Goal: Transaction & Acquisition: Purchase product/service

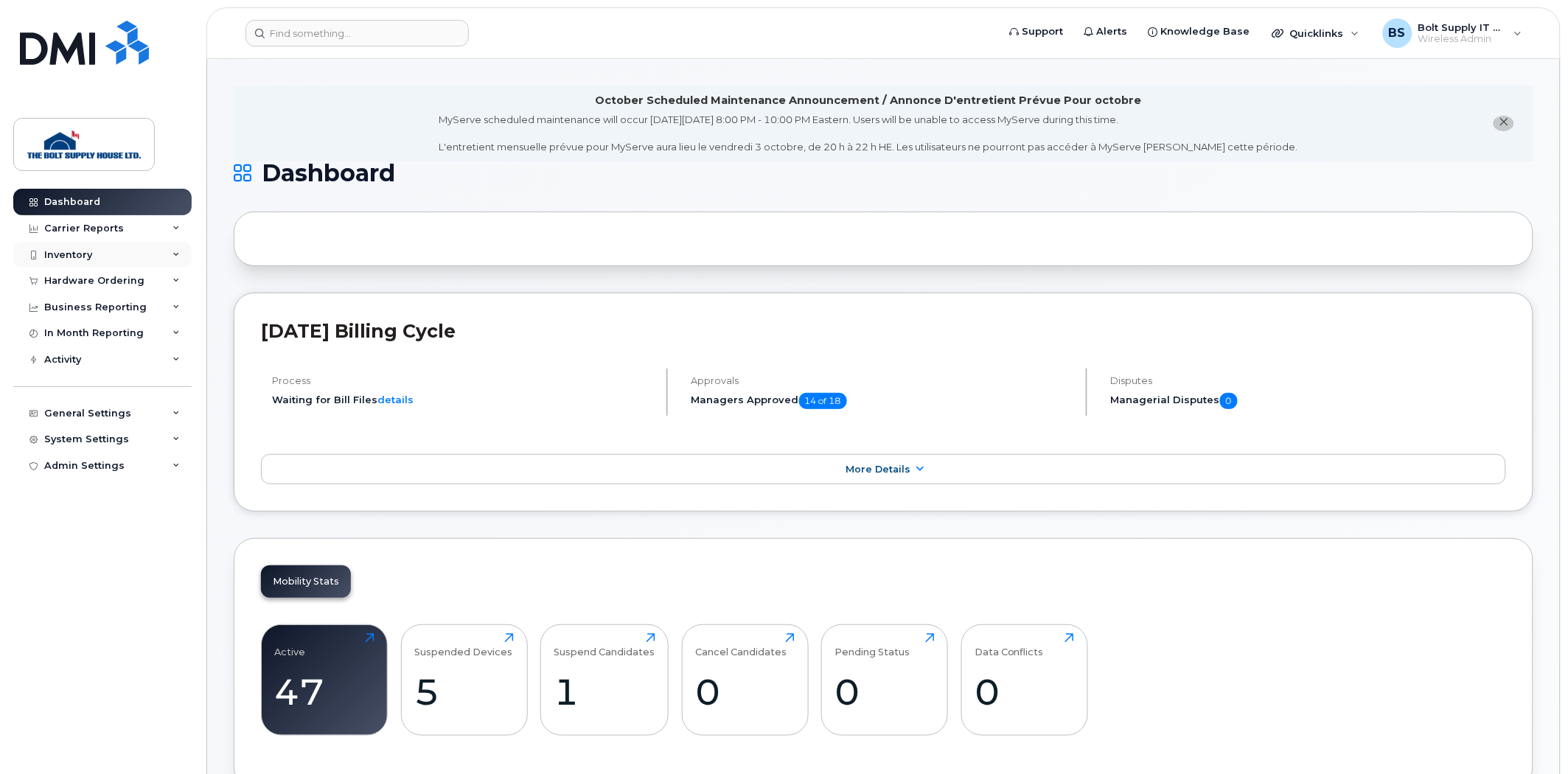
click at [99, 255] on div "Inventory" at bounding box center [102, 256] width 178 height 27
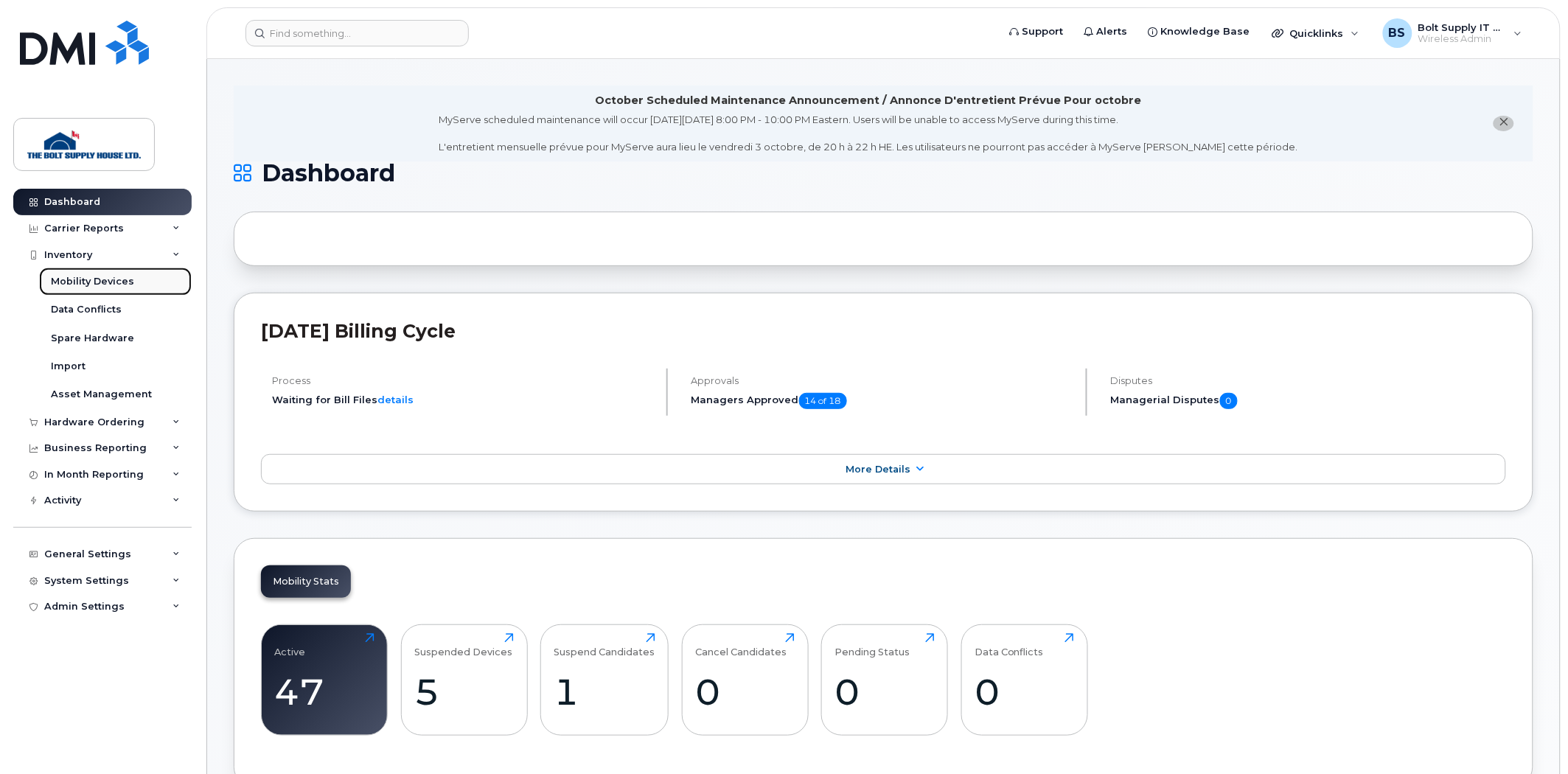
click at [108, 270] on link "Mobility Devices" at bounding box center [115, 282] width 153 height 28
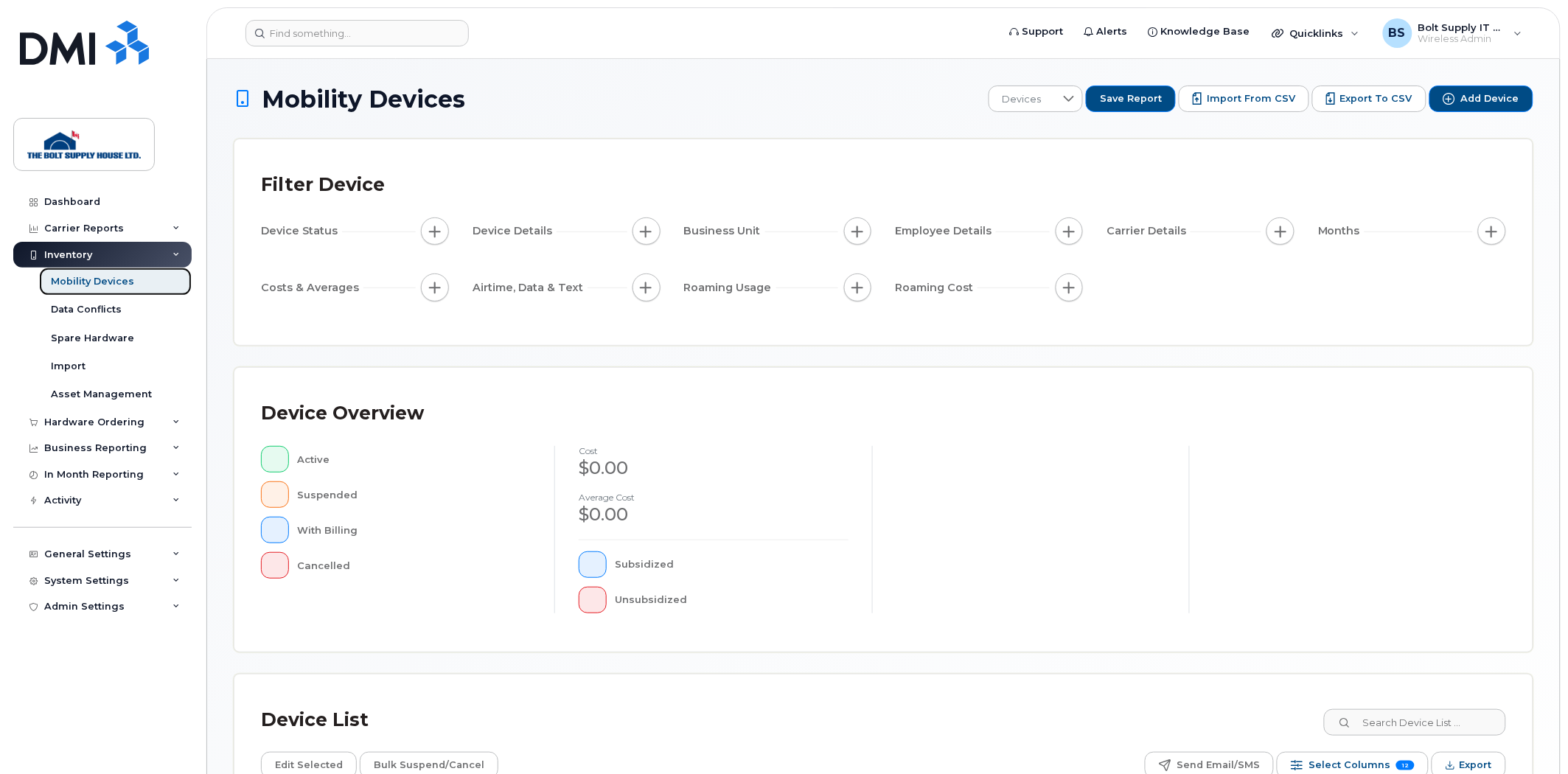
click at [123, 282] on div "Mobility Devices" at bounding box center [92, 282] width 83 height 13
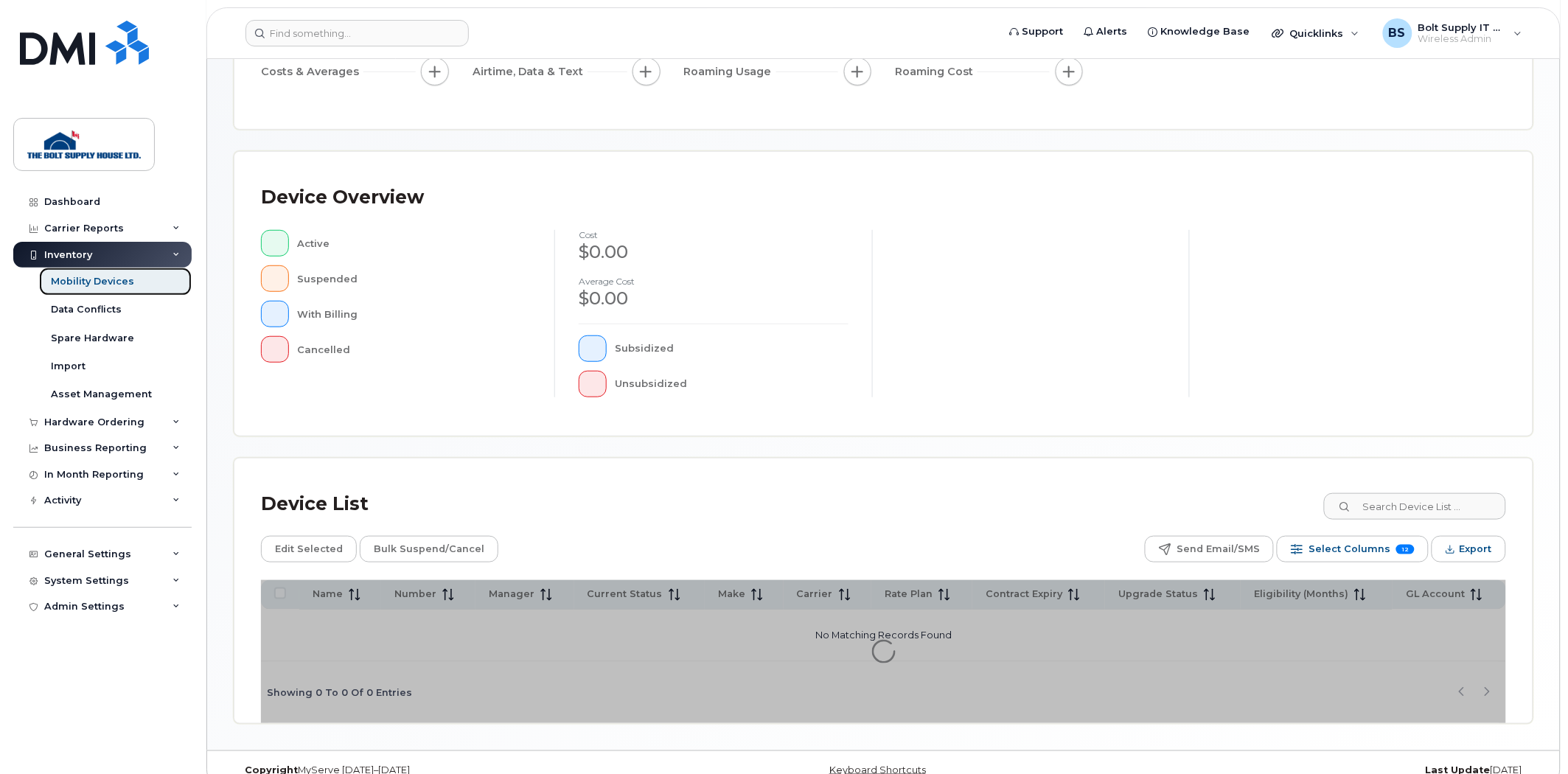
scroll to position [240, 0]
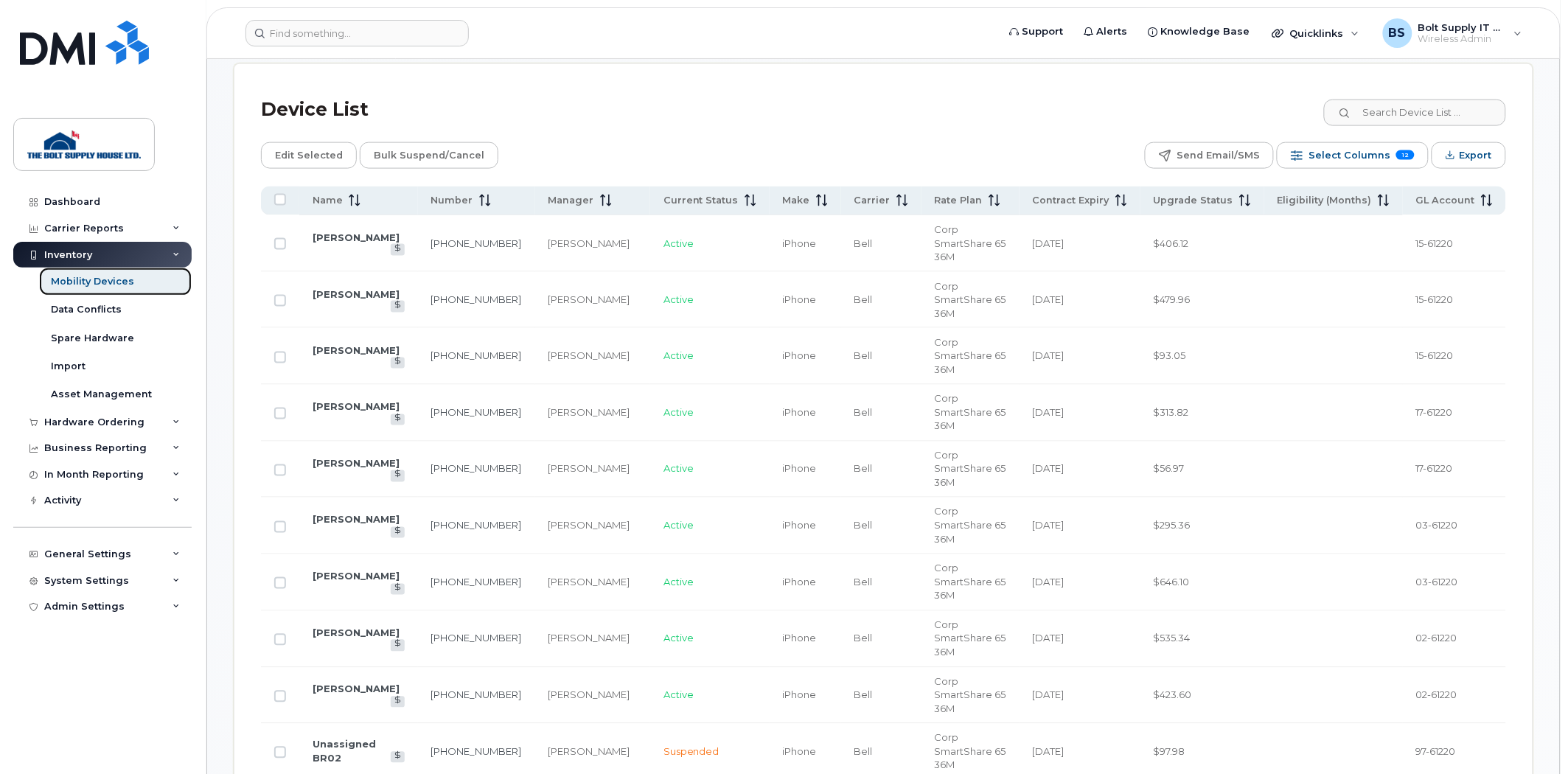
scroll to position [650, 0]
click at [1360, 197] on span "Eligibility (Months)" at bounding box center [1324, 200] width 95 height 13
click at [1217, 199] on span "Upgrade Status" at bounding box center [1193, 200] width 80 height 13
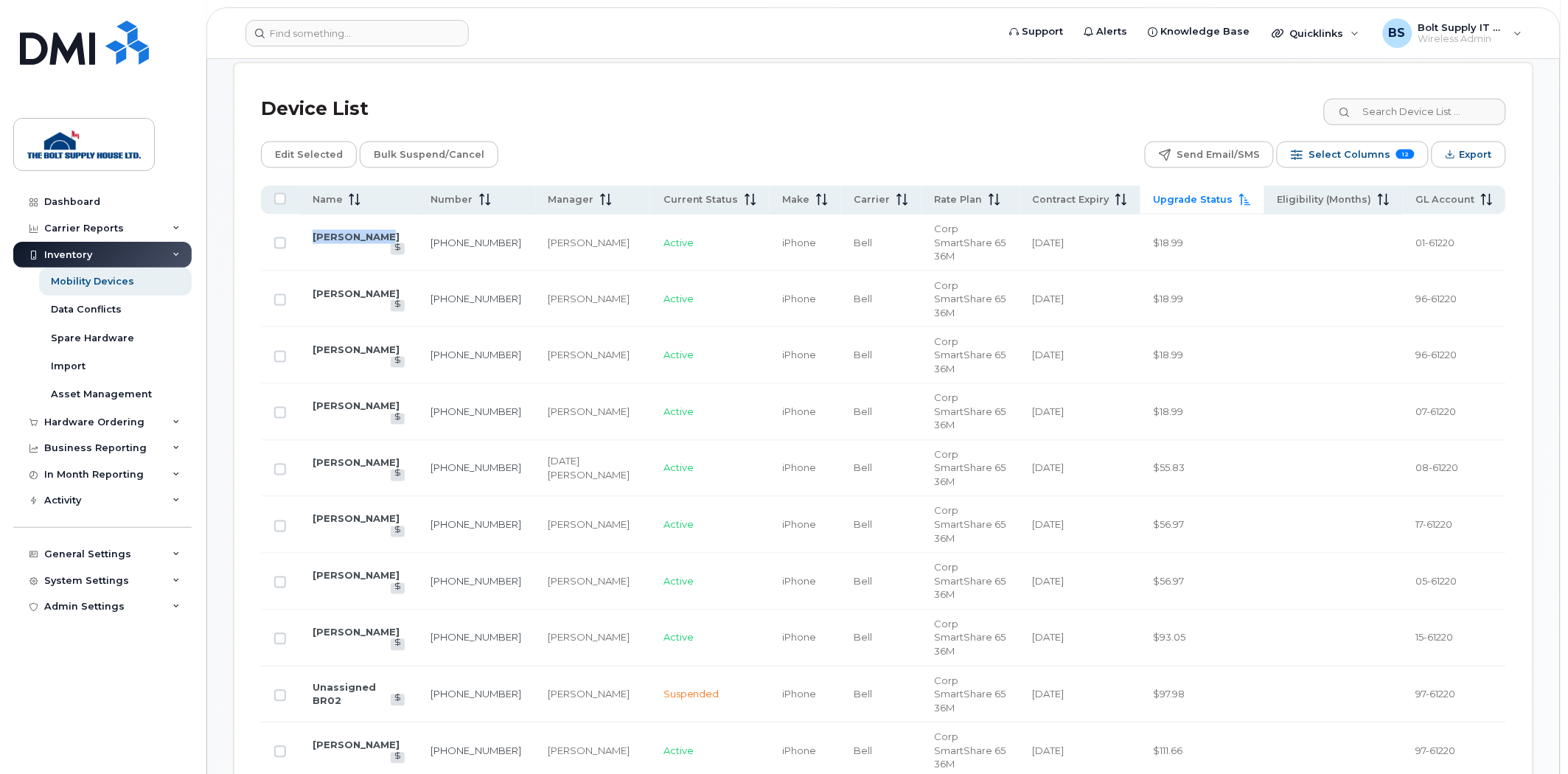
drag, startPoint x: 300, startPoint y: 233, endPoint x: 381, endPoint y: 238, distance: 81.2
click at [381, 238] on td "Dylan Krause" at bounding box center [358, 243] width 118 height 57
click at [146, 226] on div "Carrier Reports" at bounding box center [102, 229] width 178 height 27
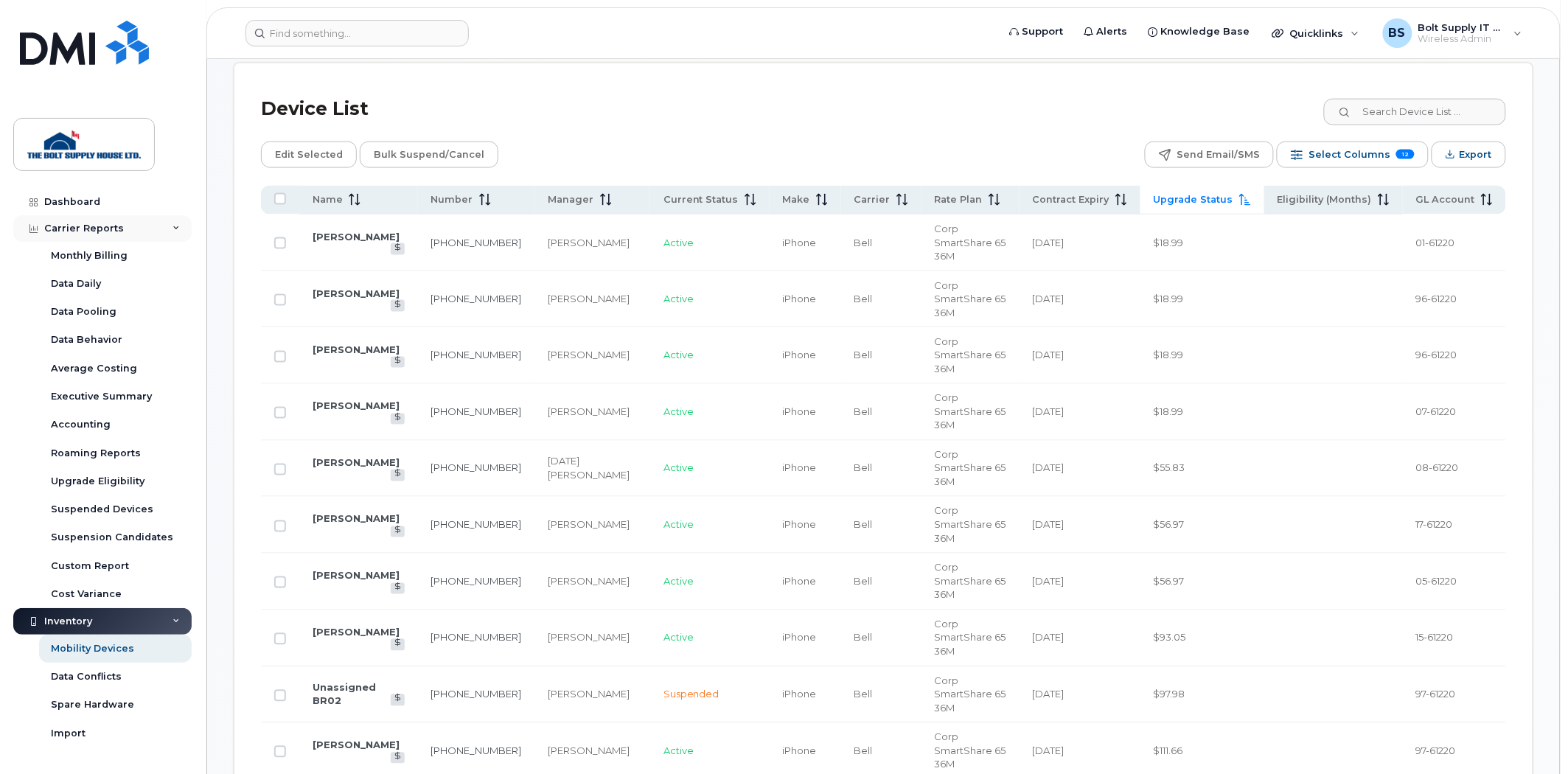
click at [122, 229] on div "Carrier Reports" at bounding box center [102, 229] width 178 height 27
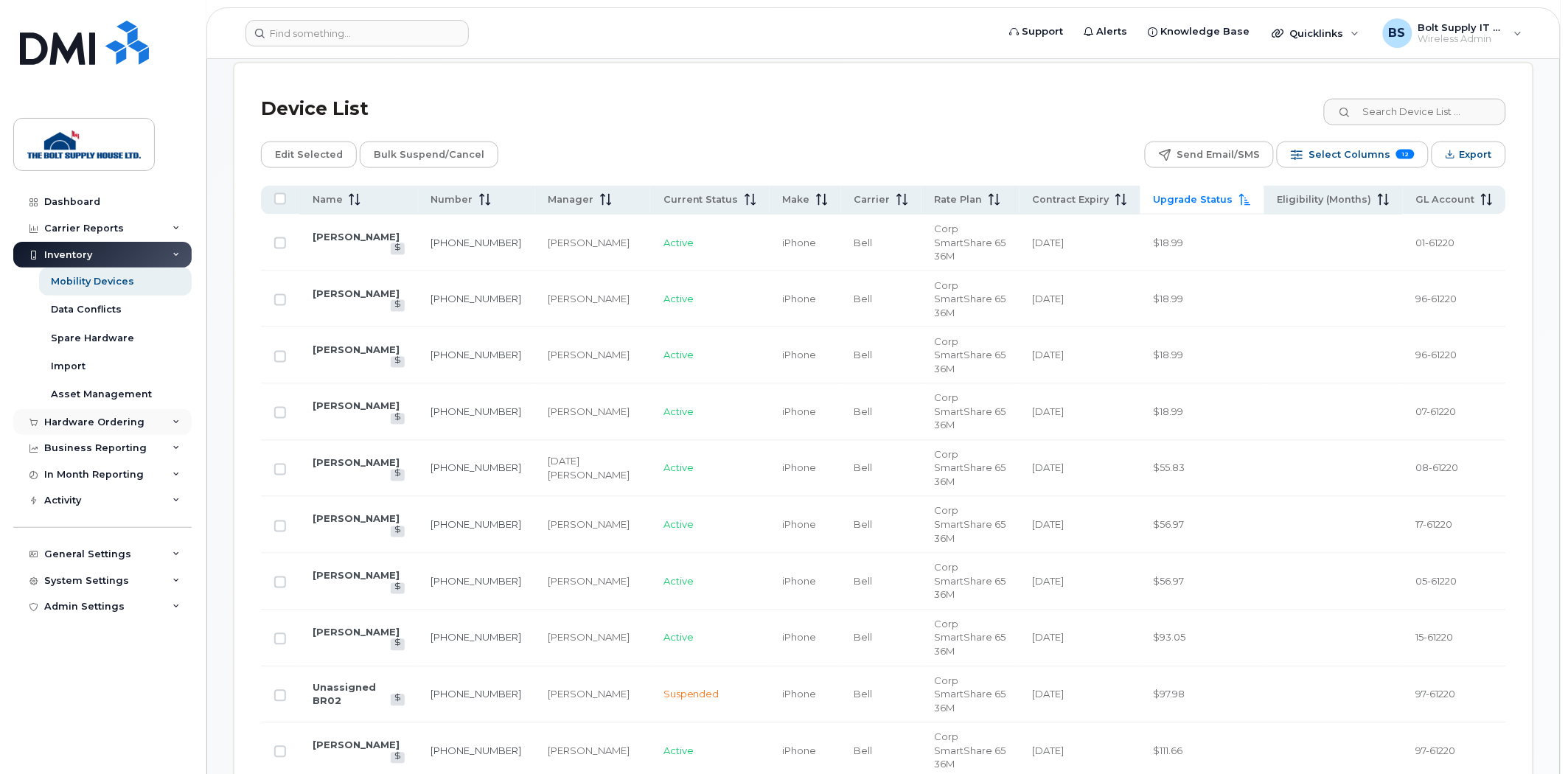
click at [98, 410] on div "Hardware Ordering" at bounding box center [102, 422] width 178 height 27
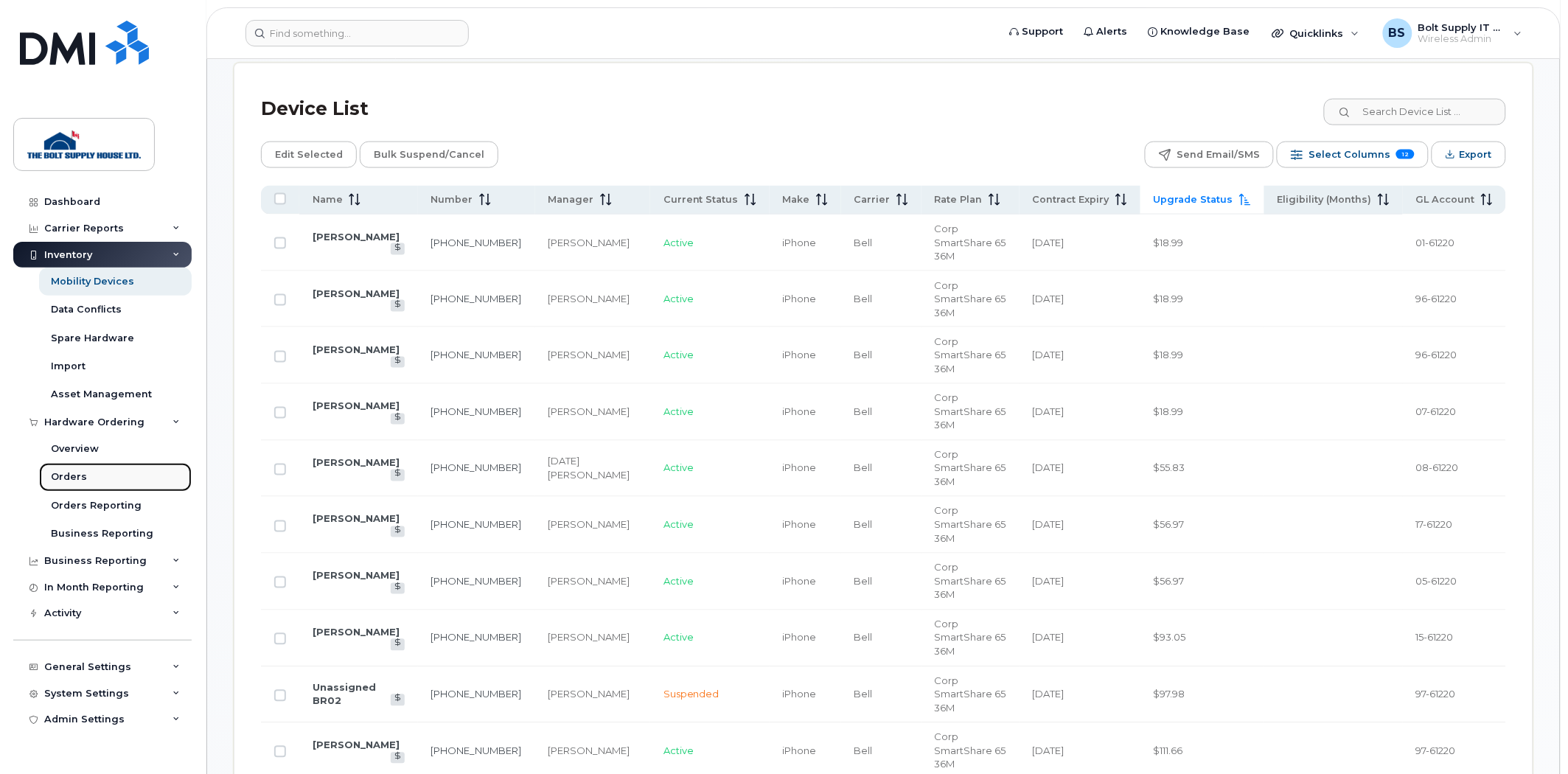
click at [89, 468] on link "Orders" at bounding box center [115, 477] width 153 height 28
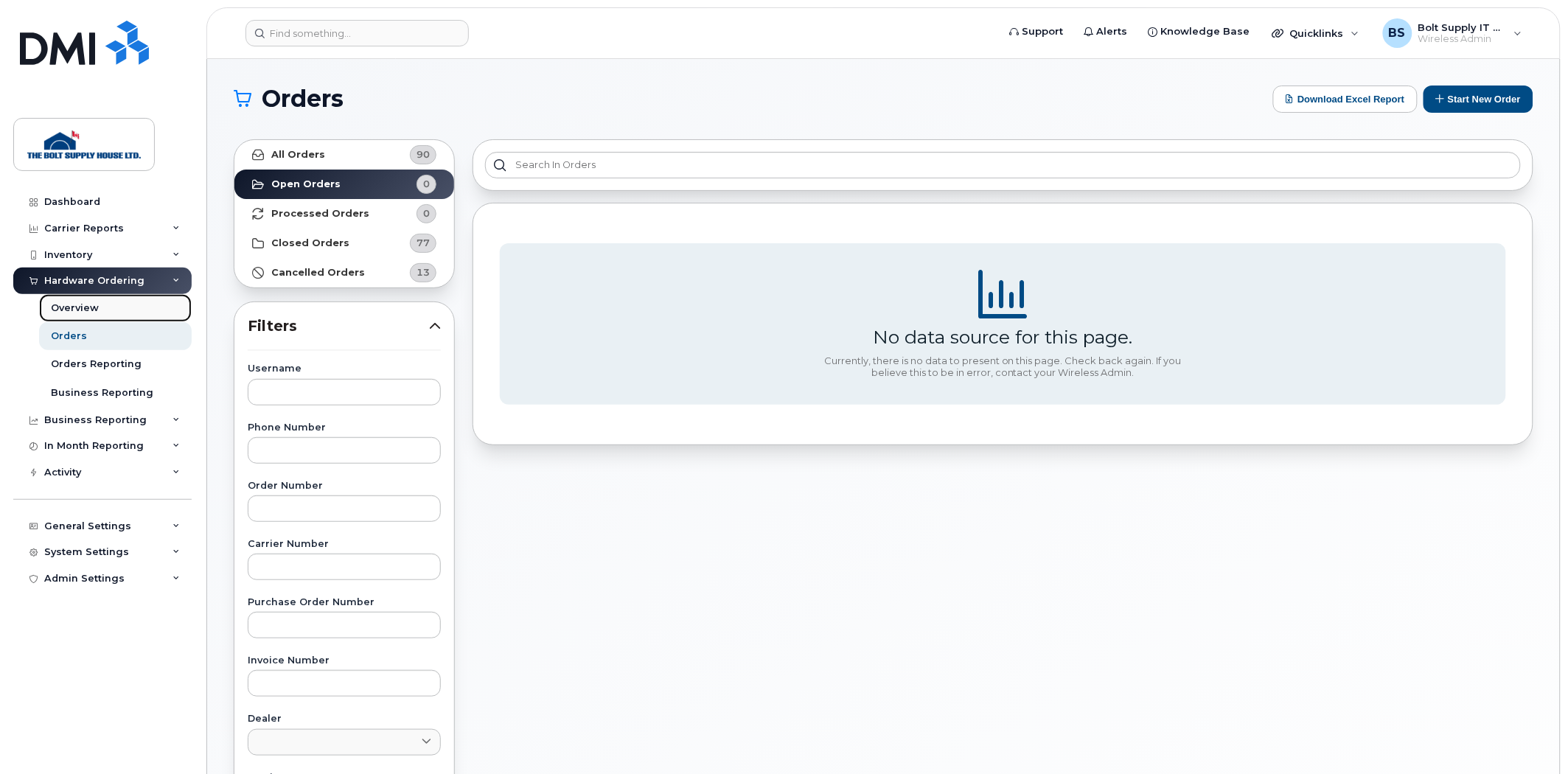
click at [120, 300] on link "Overview" at bounding box center [115, 308] width 153 height 28
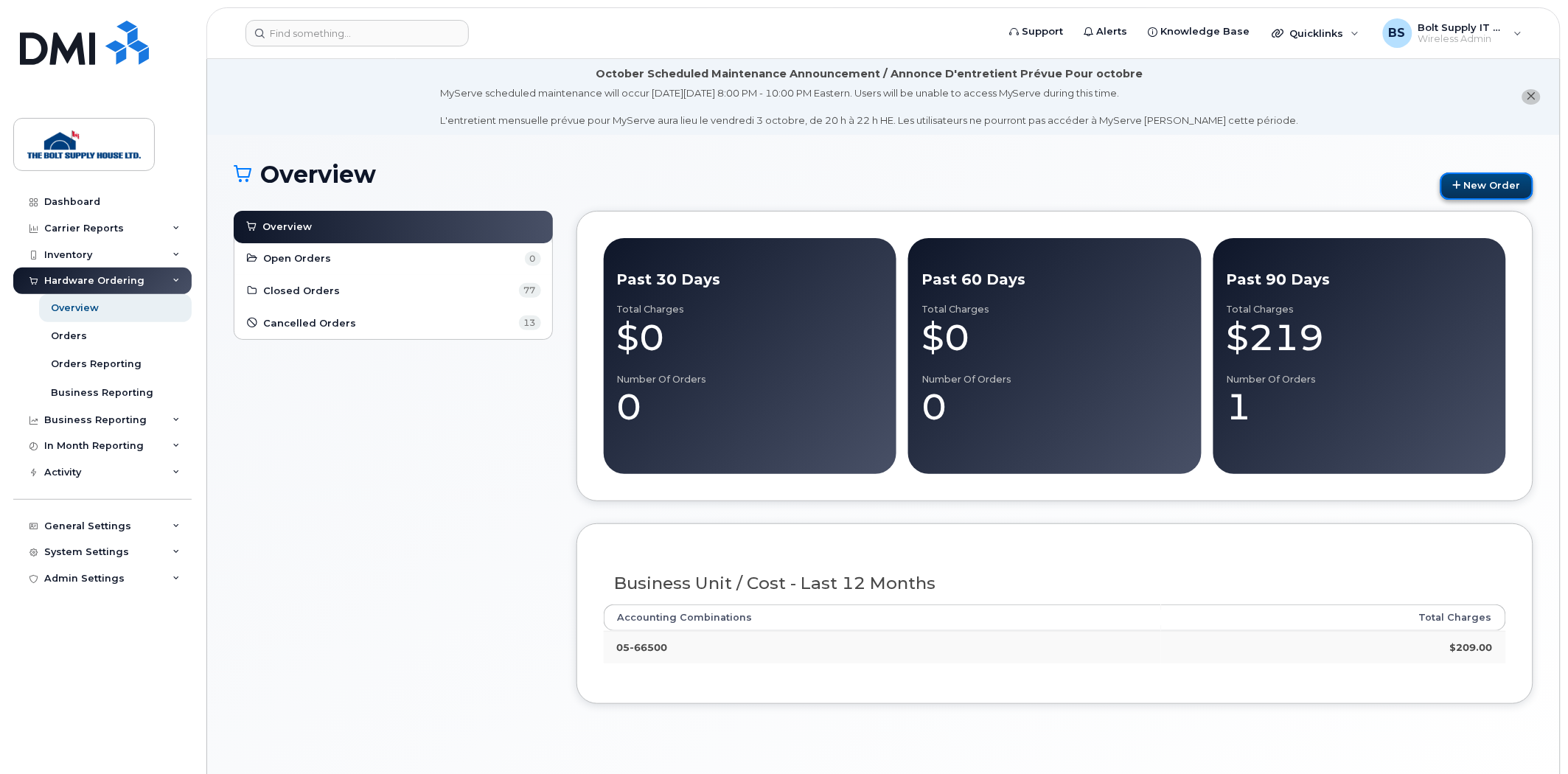
click at [1479, 179] on link "New Order" at bounding box center [1487, 186] width 93 height 28
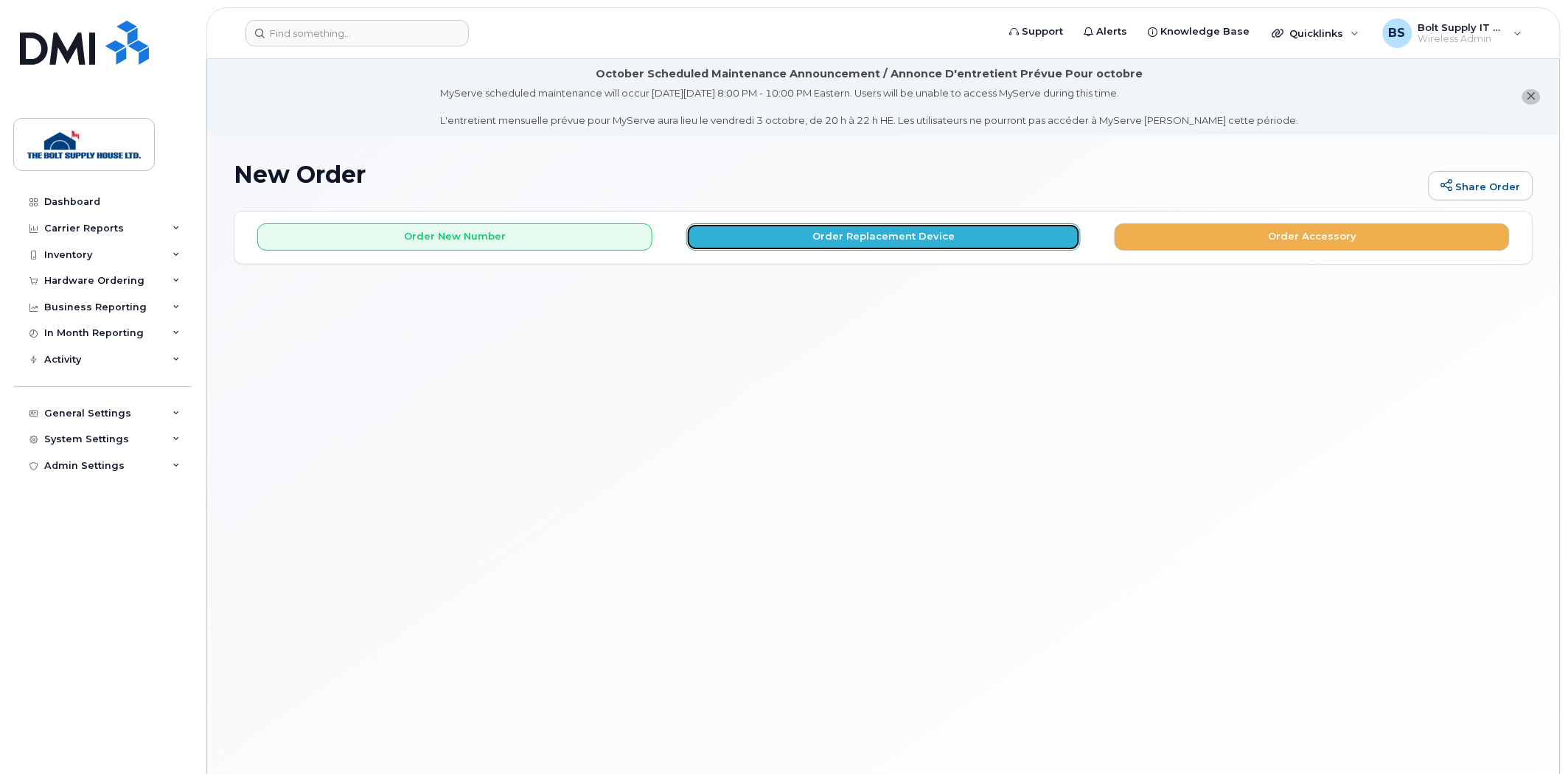
click at [947, 241] on button "Order Replacement Device" at bounding box center [883, 237] width 395 height 28
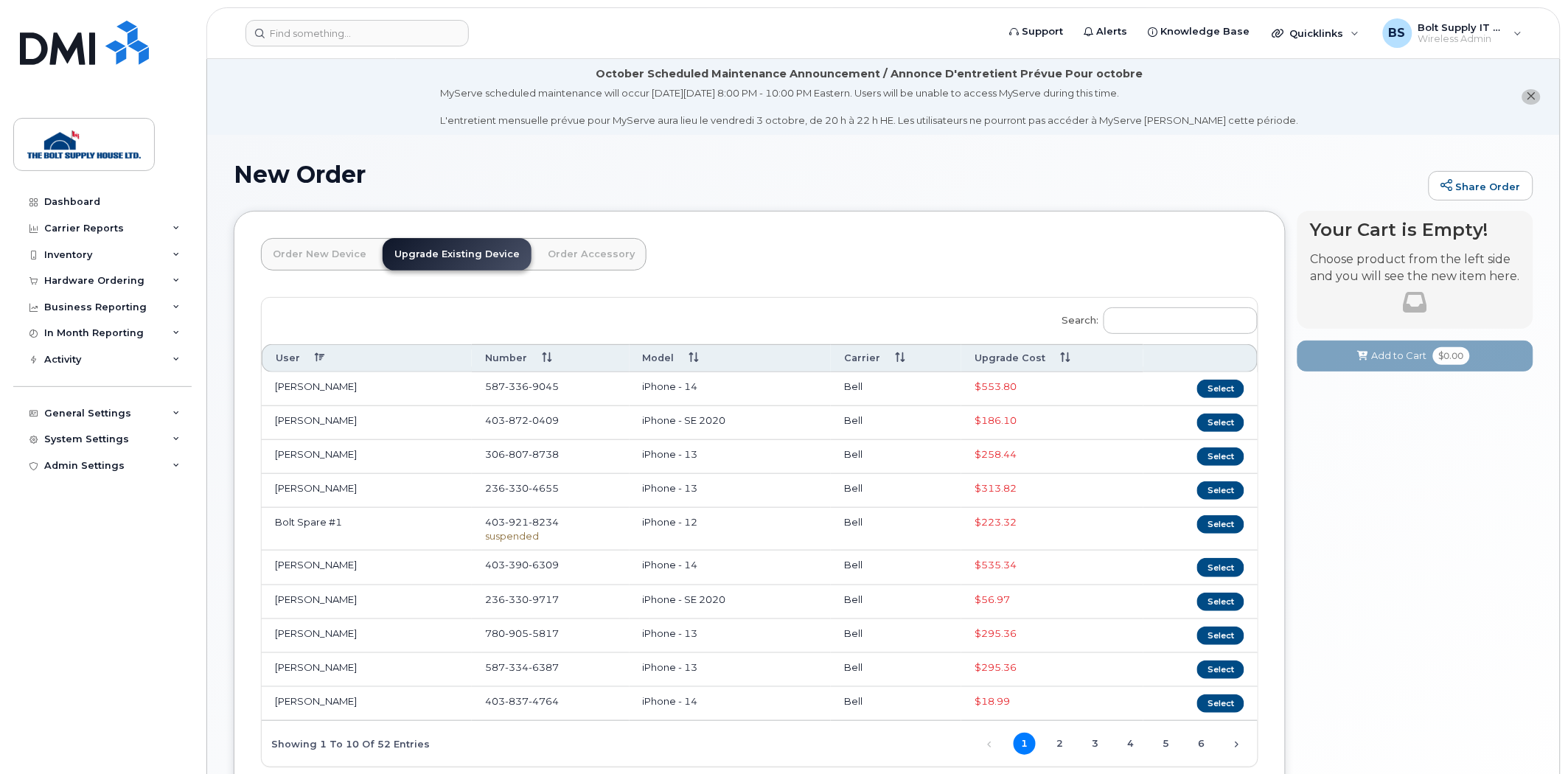
click at [1008, 363] on th "Upgrade Cost" at bounding box center [1052, 358] width 182 height 28
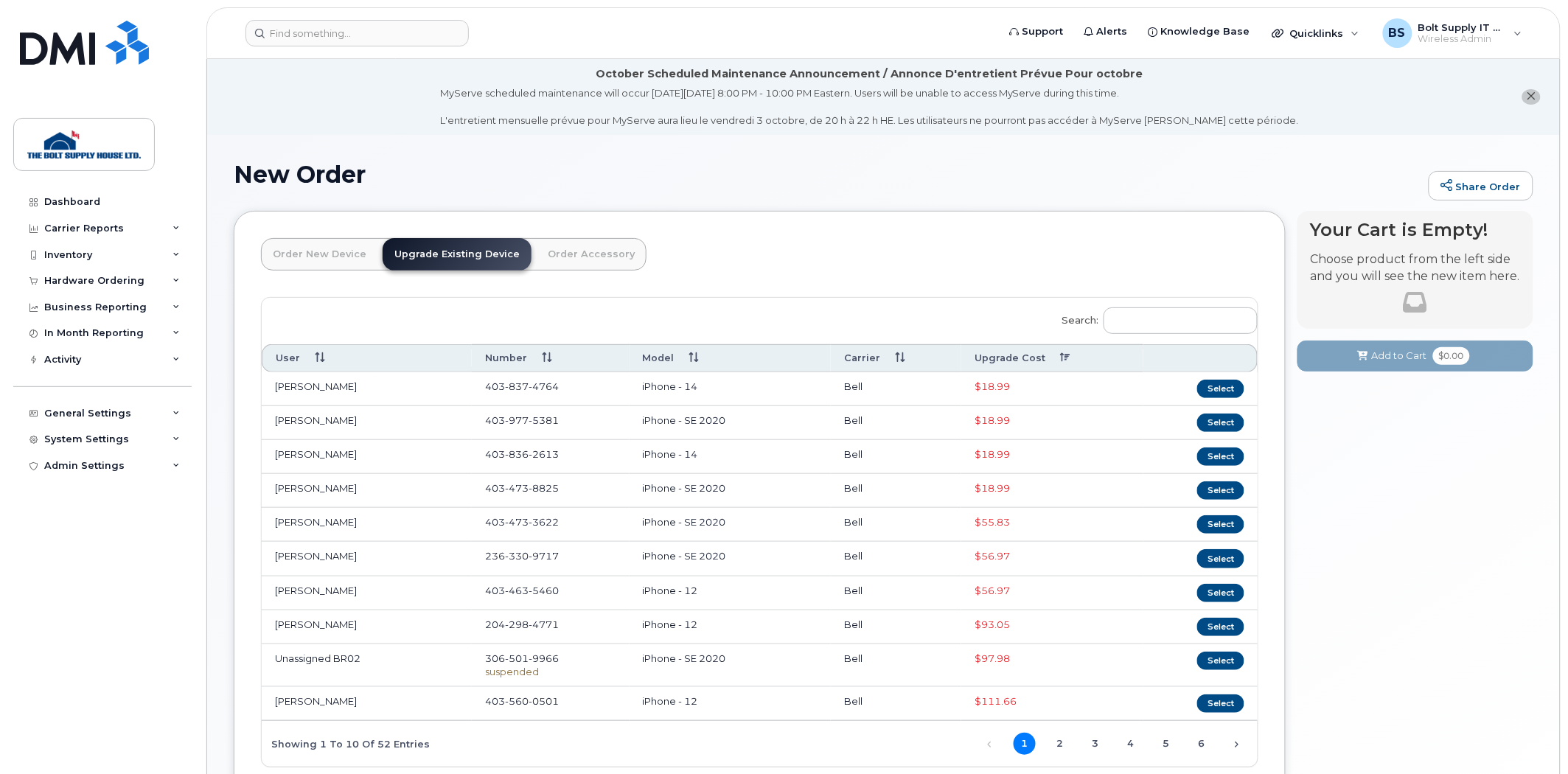
drag, startPoint x: 278, startPoint y: 428, endPoint x: 1102, endPoint y: 415, distance: 824.1
click at [1086, 413] on tr "Dean Lanz 403 977 5381 iPhone - SE 2020 Bell $18.99 Select" at bounding box center [759, 423] width 996 height 34
click at [1215, 423] on button "Select" at bounding box center [1220, 422] width 47 height 19
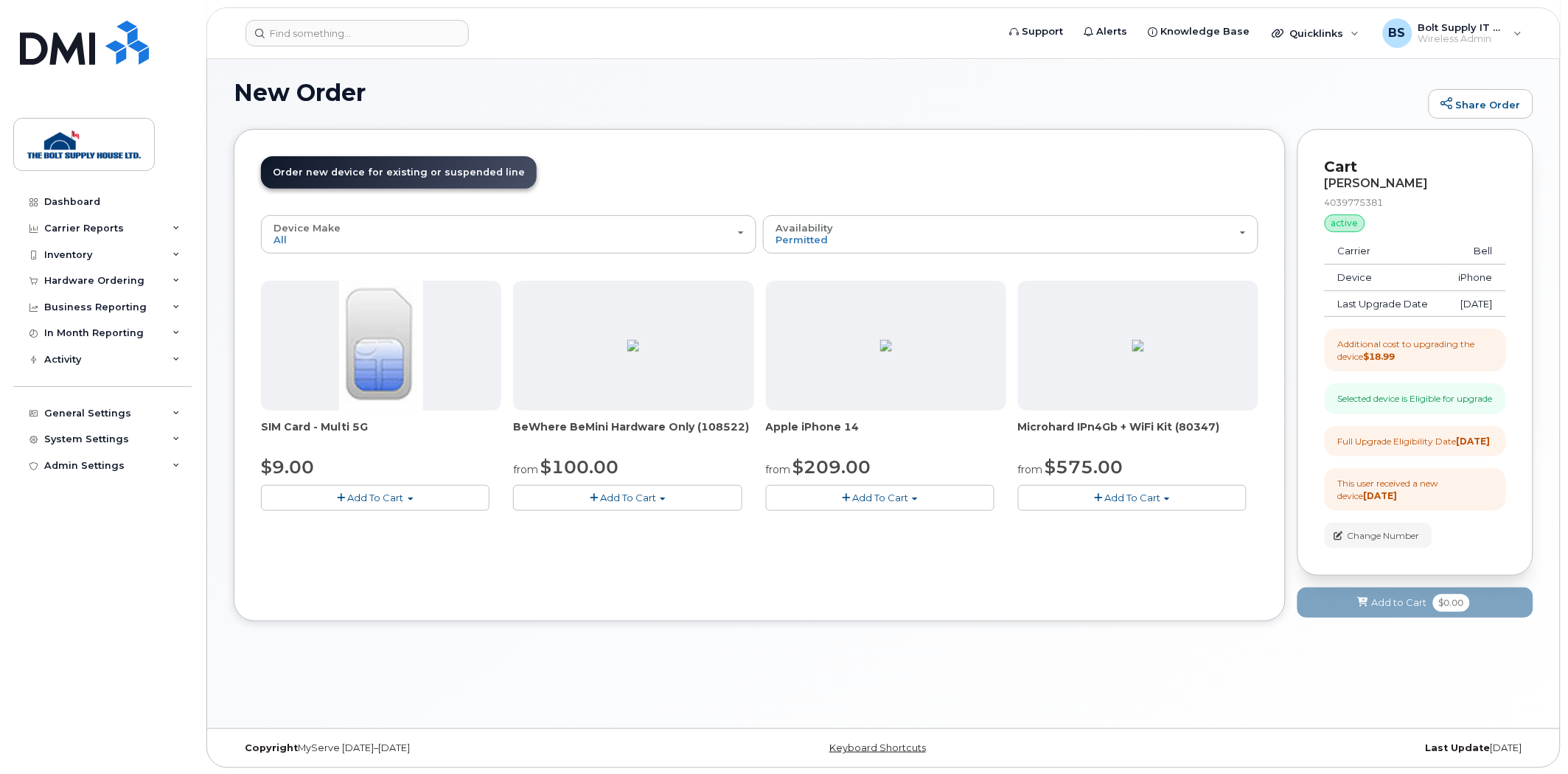
scroll to position [83, 0]
click at [1404, 447] on div "Full Upgrade Eligibility Date 2025-10-19" at bounding box center [1414, 440] width 153 height 13
click at [1398, 643] on div "Cart Dean Lanz 4039775381 active suspended Carrier Bell Device iPhone Last Upgr…" at bounding box center [1415, 385] width 236 height 515
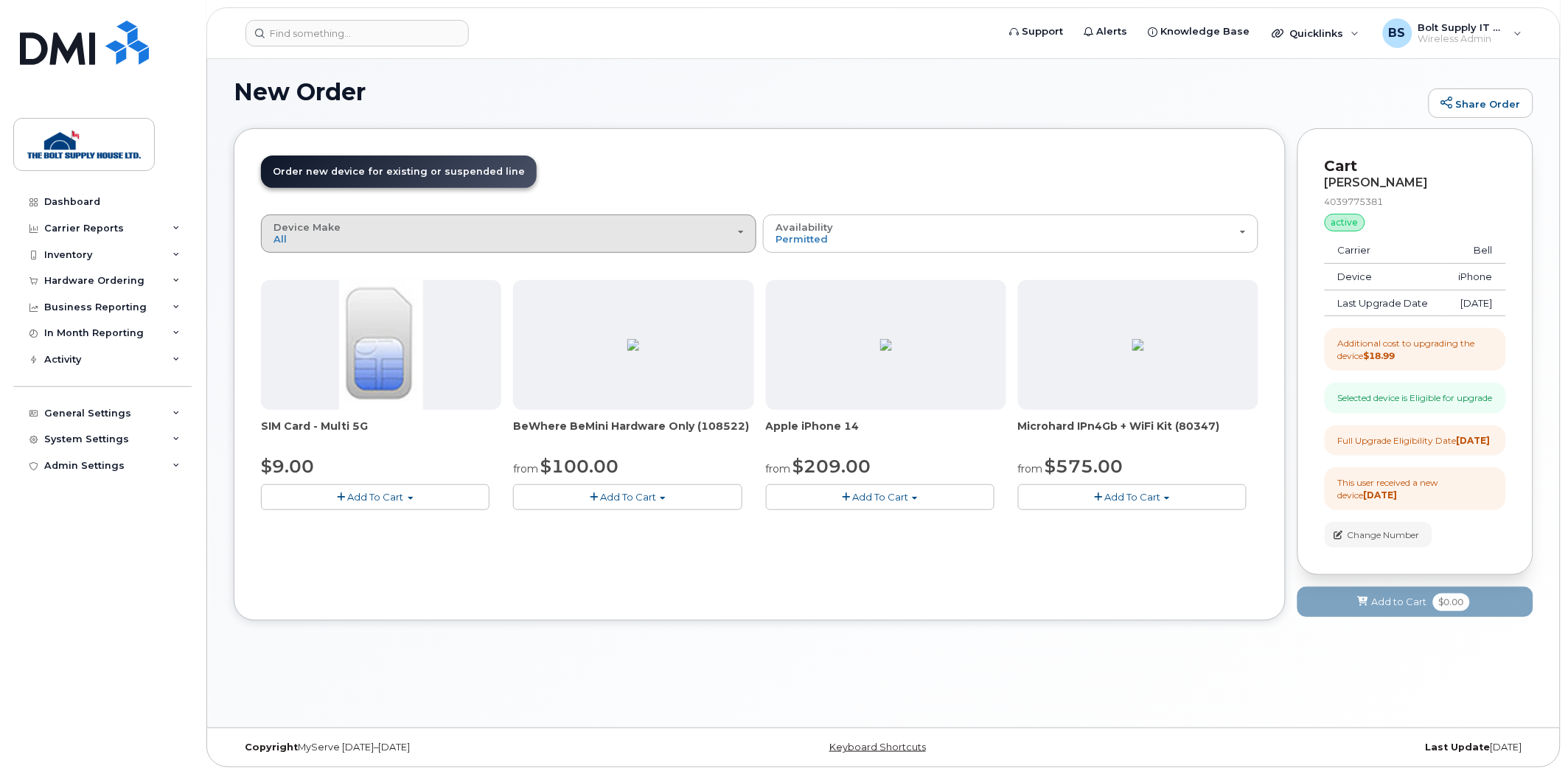
click at [559, 226] on div "Device Make All iPhone Modem" at bounding box center [508, 233] width 470 height 23
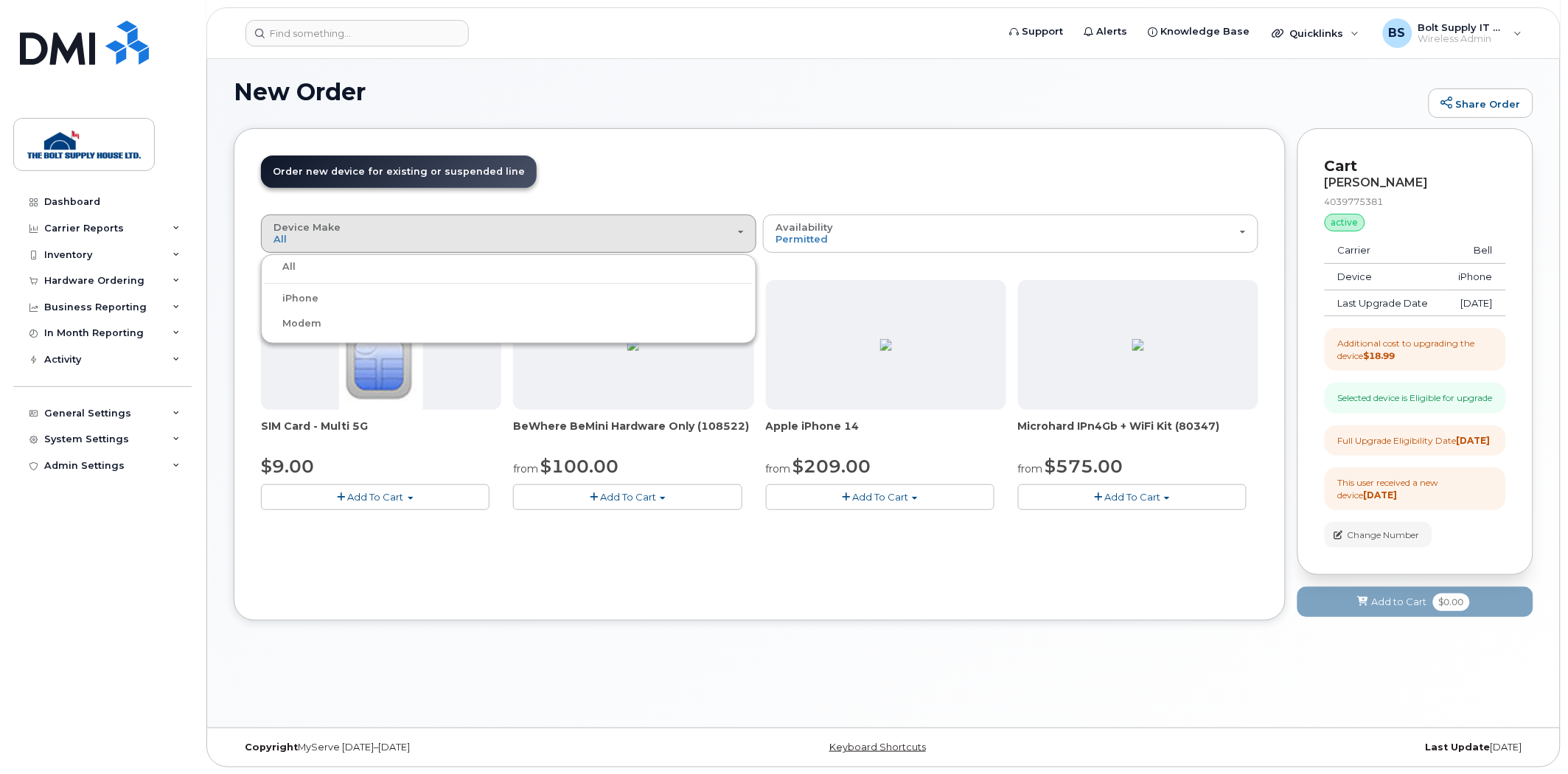
click at [485, 289] on ul "All iPhone Modem" at bounding box center [508, 299] width 495 height 89
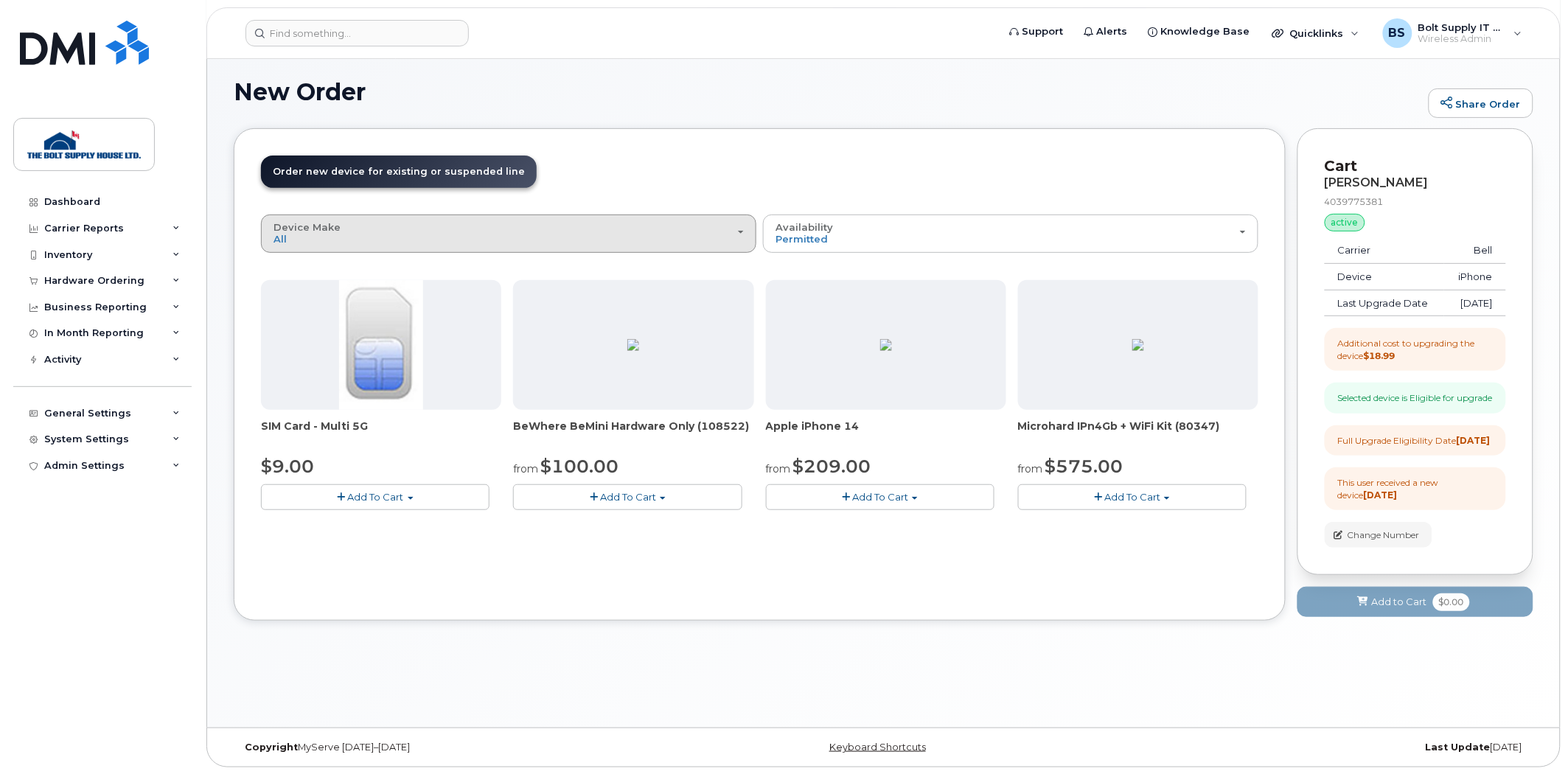
click at [325, 232] on span "Device Make" at bounding box center [307, 227] width 67 height 12
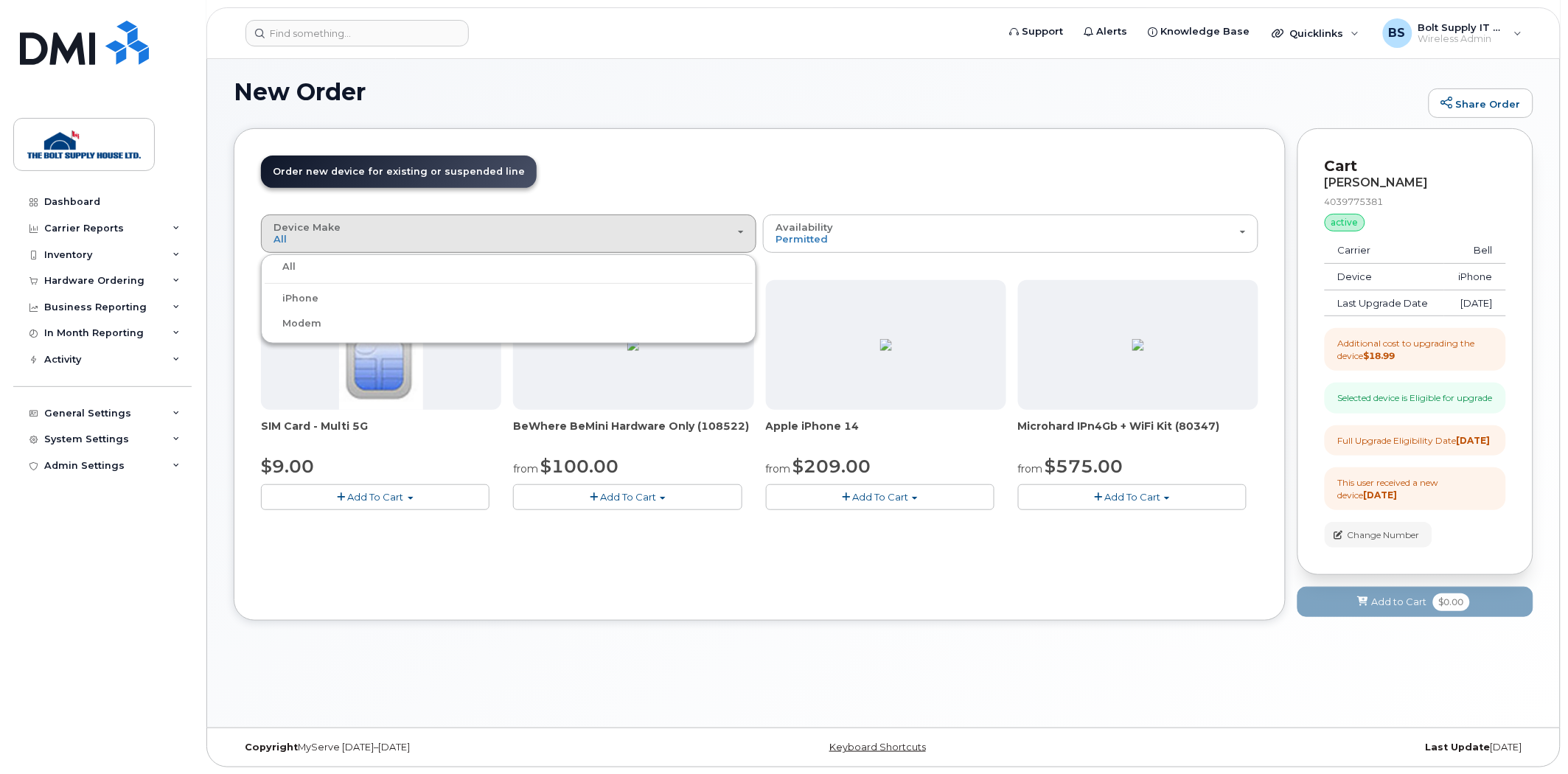
click at [301, 292] on label "iPhone" at bounding box center [291, 299] width 54 height 18
click at [0, 0] on input "iPhone" at bounding box center [0, 0] width 0 height 0
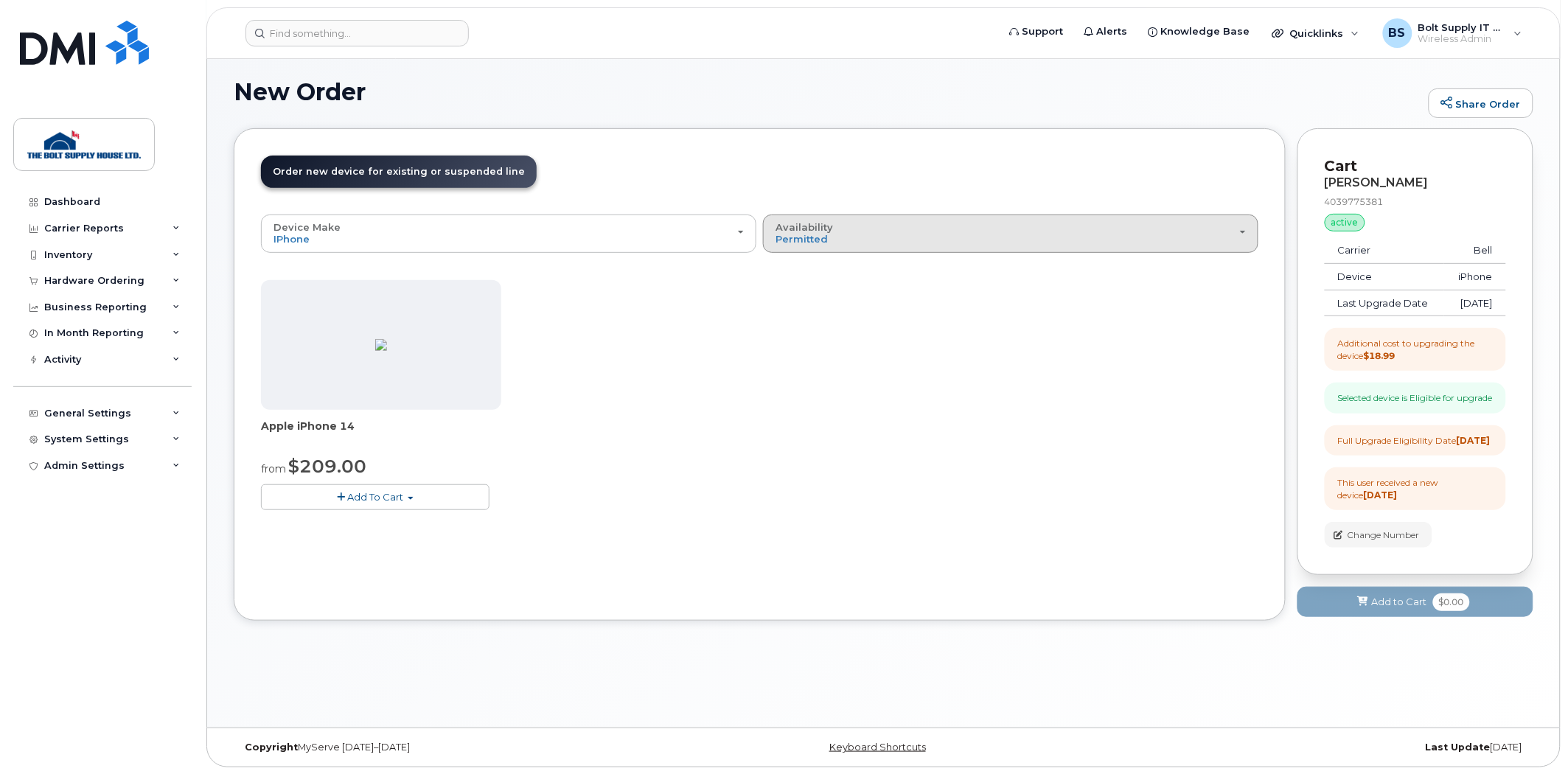
click at [846, 244] on div "Availability Permitted All" at bounding box center [1010, 233] width 470 height 23
click at [797, 298] on label "All" at bounding box center [782, 292] width 31 height 18
click at [0, 0] on input "All" at bounding box center [0, 0] width 0 height 0
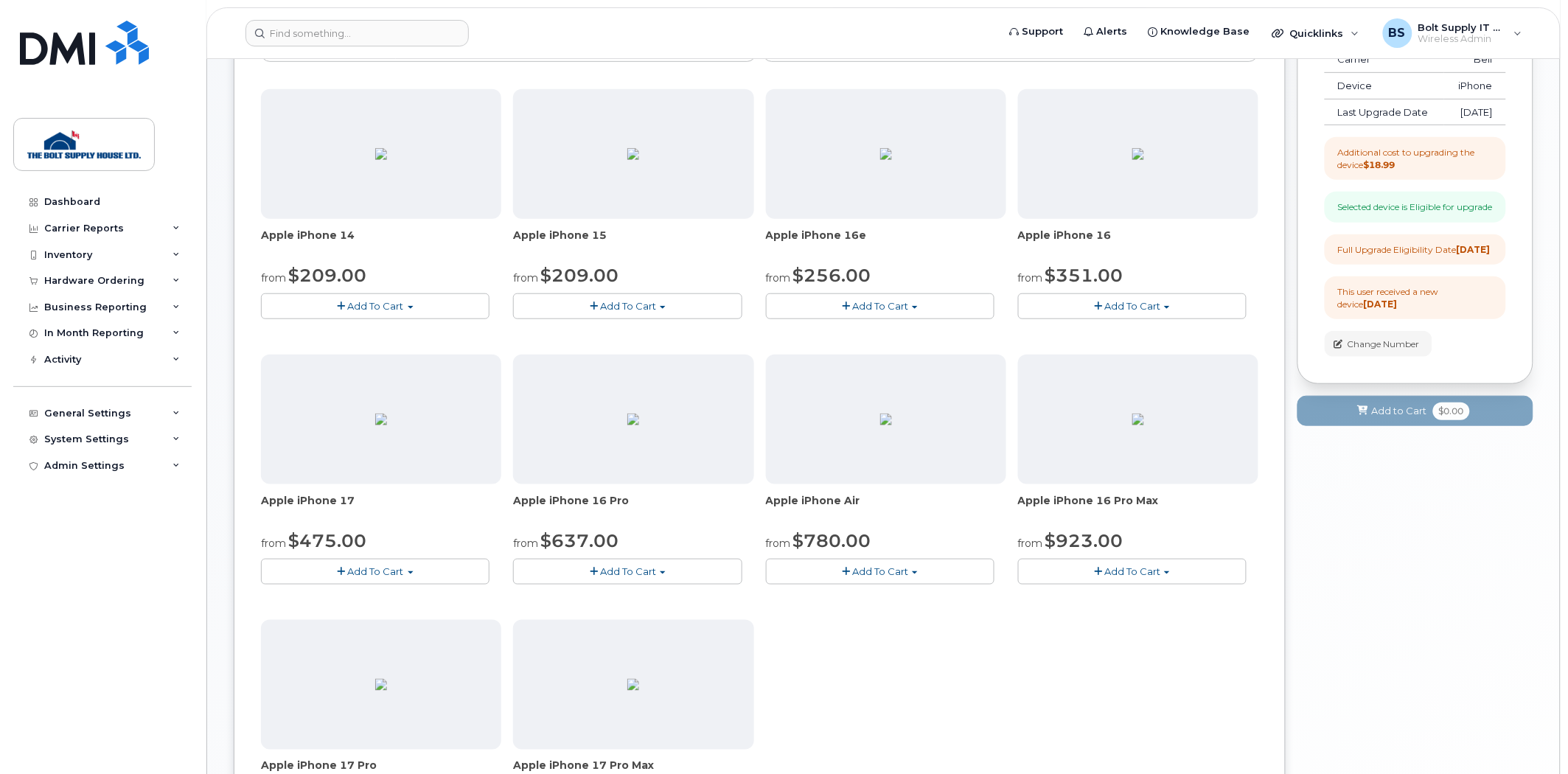
scroll to position [165, 0]
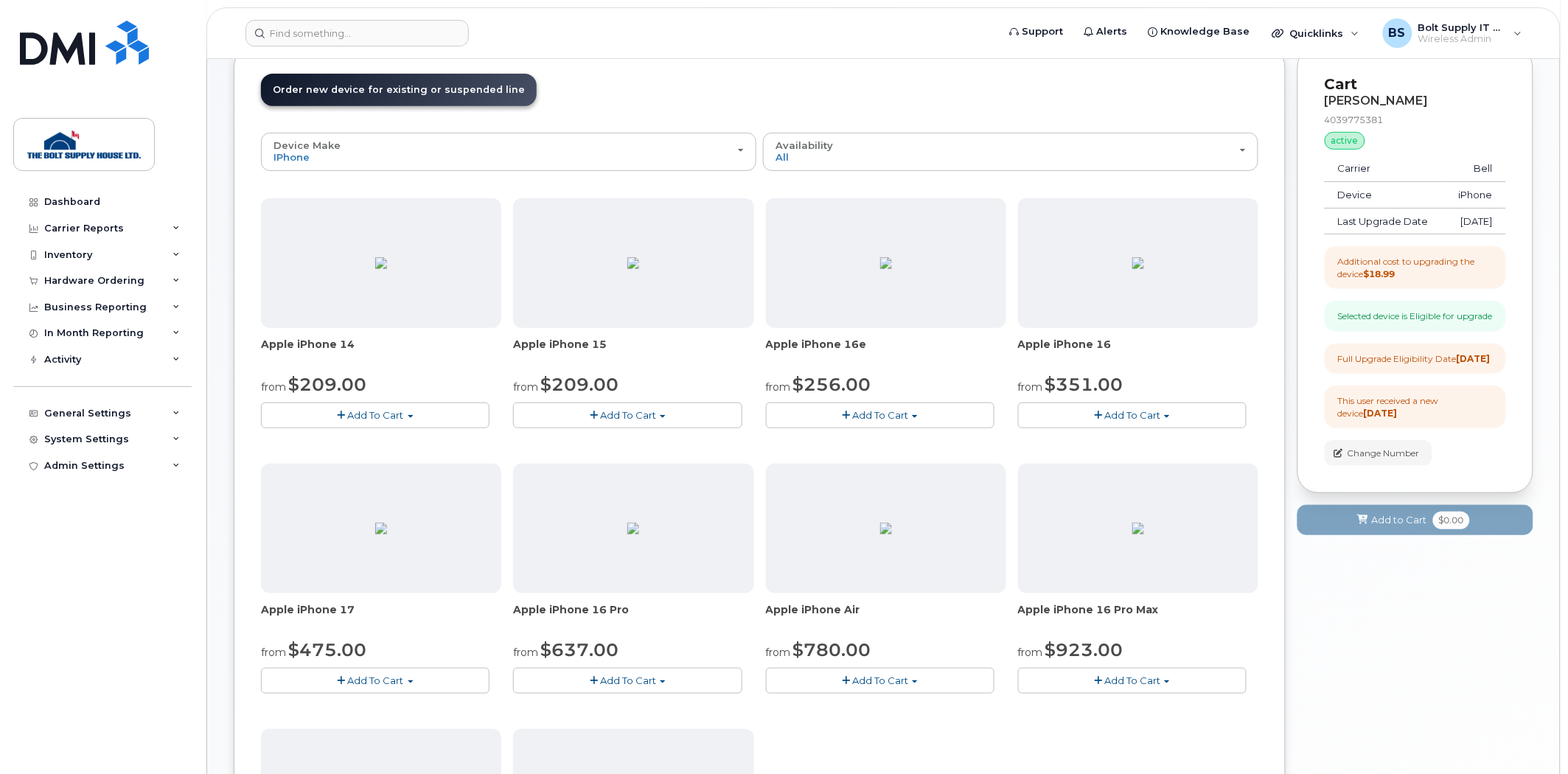
click at [622, 419] on span "Add To Cart" at bounding box center [627, 415] width 56 height 12
click at [423, 416] on button "Add To Cart" at bounding box center [375, 415] width 229 height 26
click at [422, 416] on button "Add To Cart" at bounding box center [375, 415] width 229 height 26
click at [616, 416] on span "Add To Cart" at bounding box center [627, 415] width 56 height 12
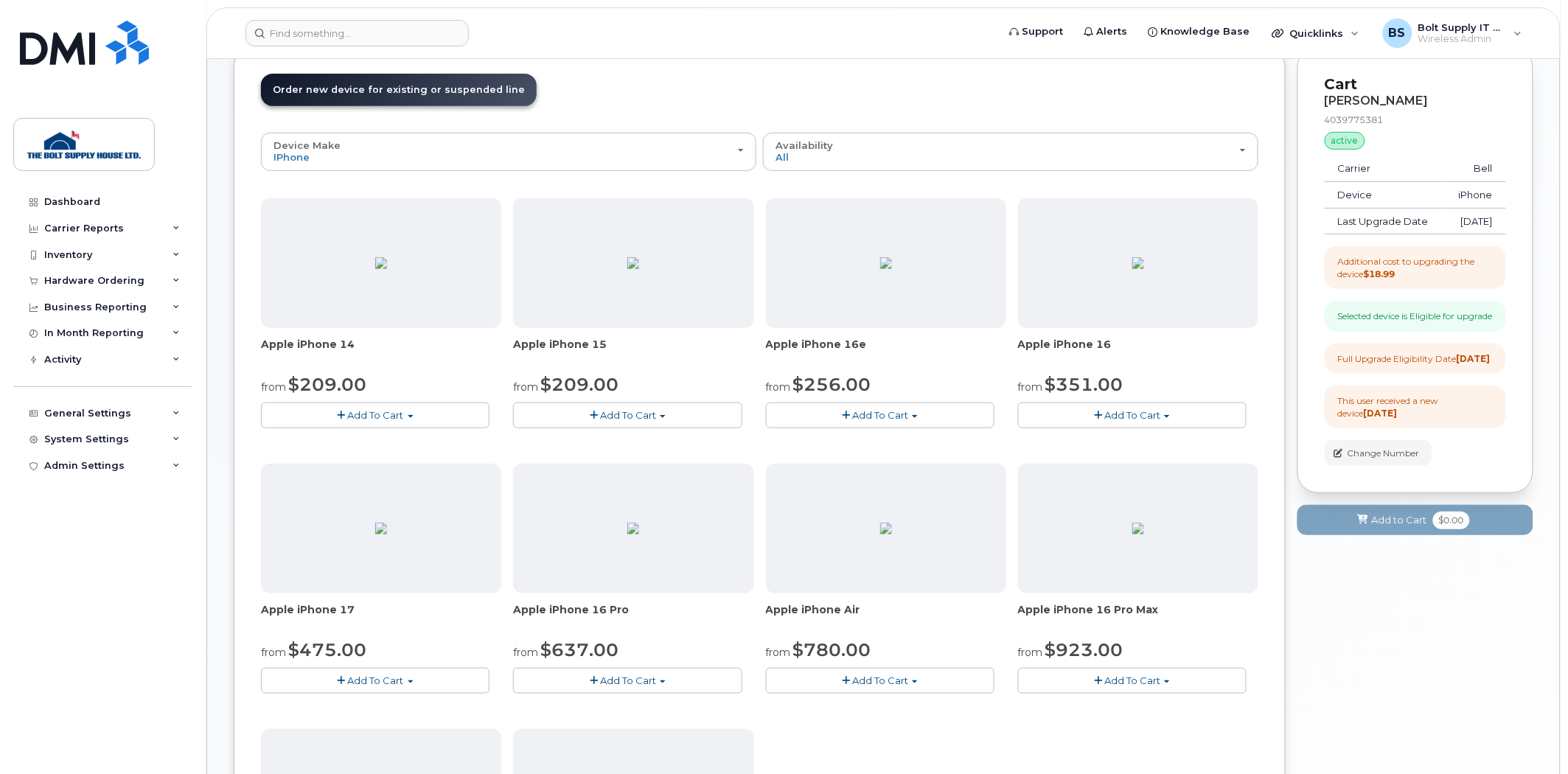
click at [837, 130] on header "Order New Device Upgrade Existing Device Order Accessory Order new device and n…" at bounding box center [759, 103] width 997 height 59
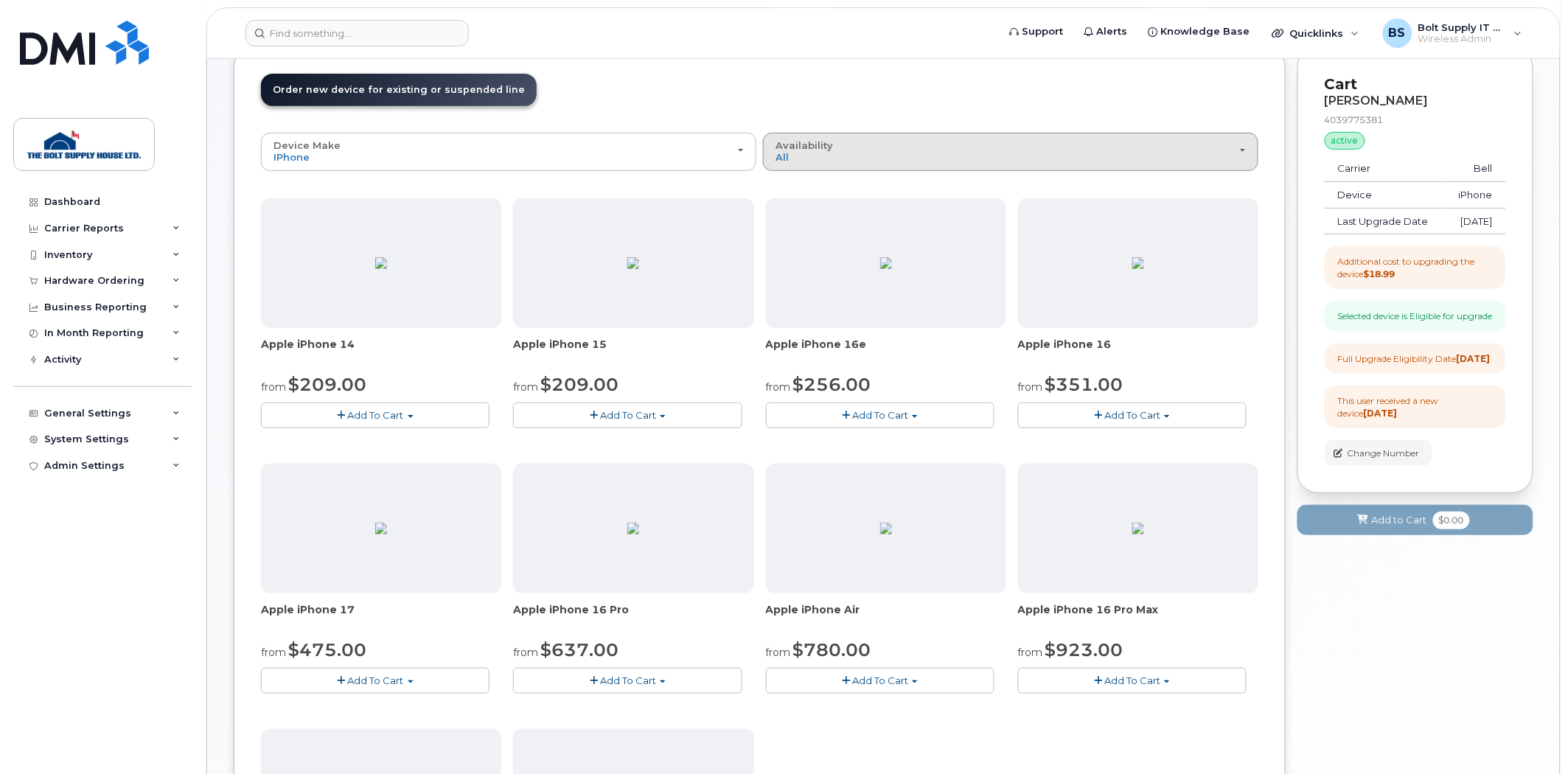
click at [837, 150] on div "Availability Permitted All" at bounding box center [1010, 151] width 470 height 23
drag, startPoint x: 807, startPoint y: 180, endPoint x: 848, endPoint y: 127, distance: 67.0
click at [848, 127] on div "Order New Device Upgrade Existing Device Order Accessory Order new device and n…" at bounding box center [760, 552] width 1052 height 1012
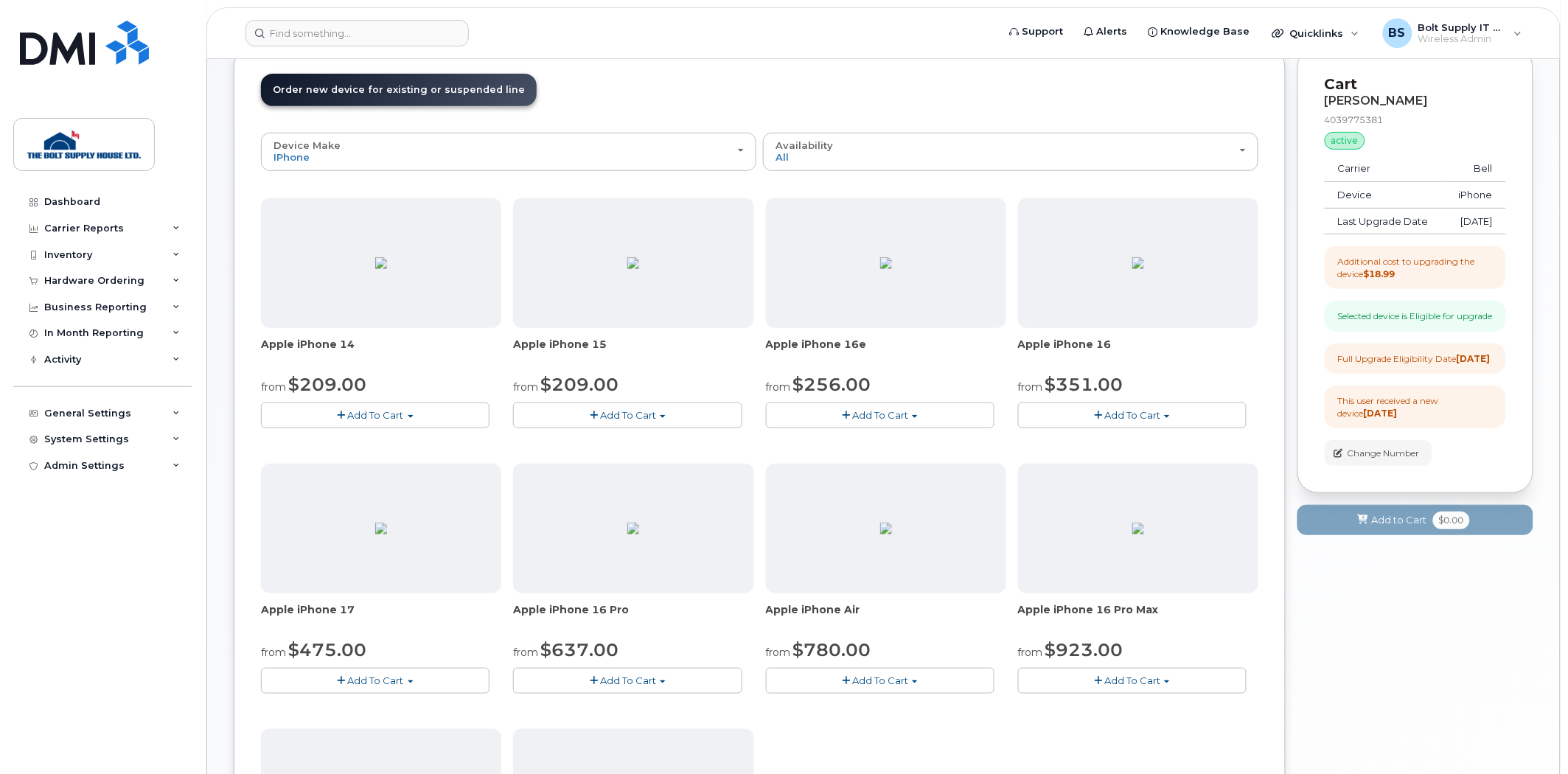
click at [848, 127] on header "Order New Device Upgrade Existing Device Order Accessory Order new device and n…" at bounding box center [759, 103] width 997 height 59
click at [617, 407] on button "Add To Cart" at bounding box center [627, 415] width 229 height 26
click at [998, 72] on div "Order New Device Upgrade Existing Device Order Accessory Order new device and n…" at bounding box center [760, 552] width 1052 height 1012
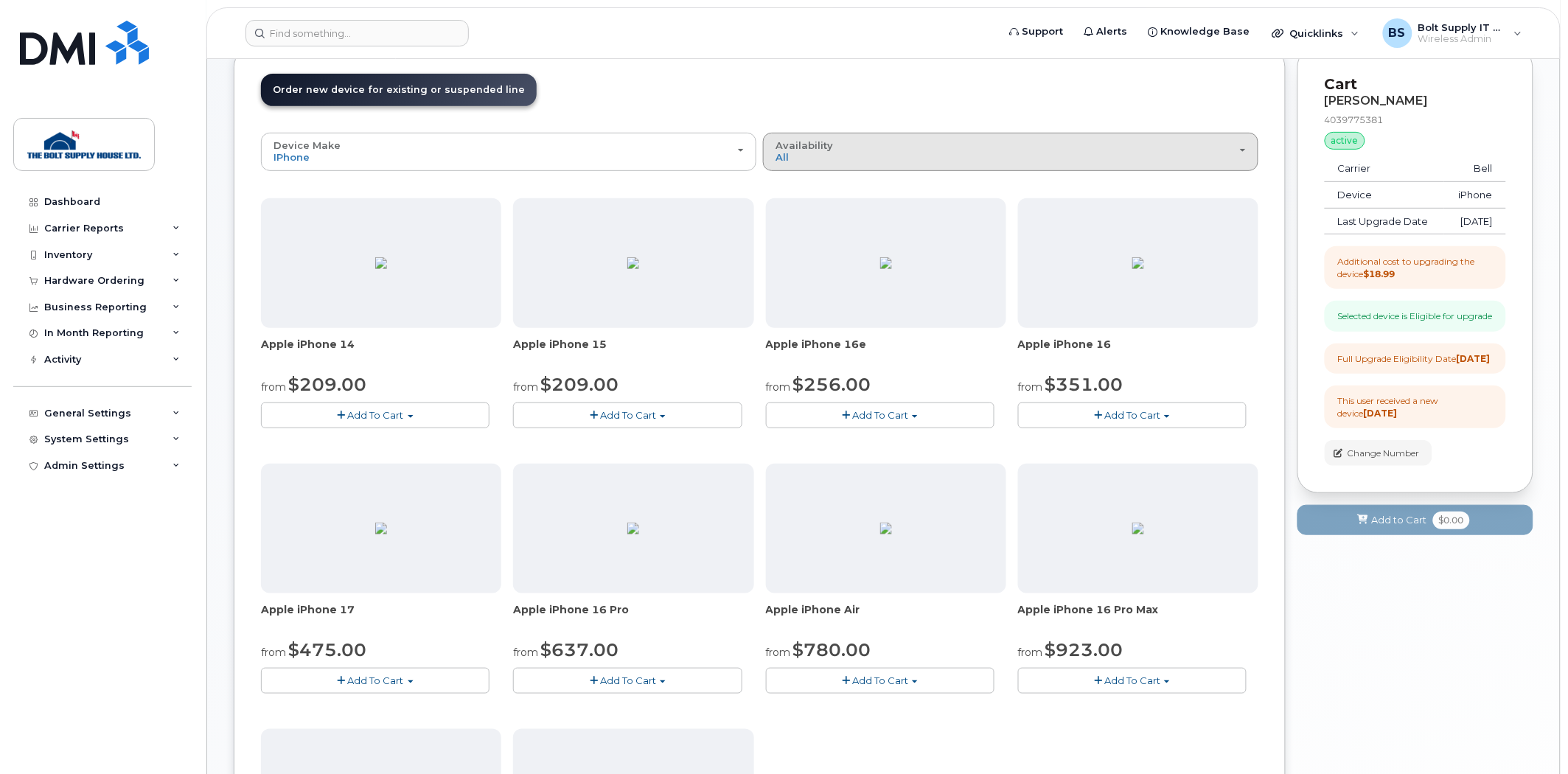
click at [991, 127] on header "Order New Device Upgrade Existing Device Order Accessory Order new device and n…" at bounding box center [759, 103] width 997 height 59
click at [985, 152] on div "Availability Permitted All" at bounding box center [1010, 151] width 470 height 23
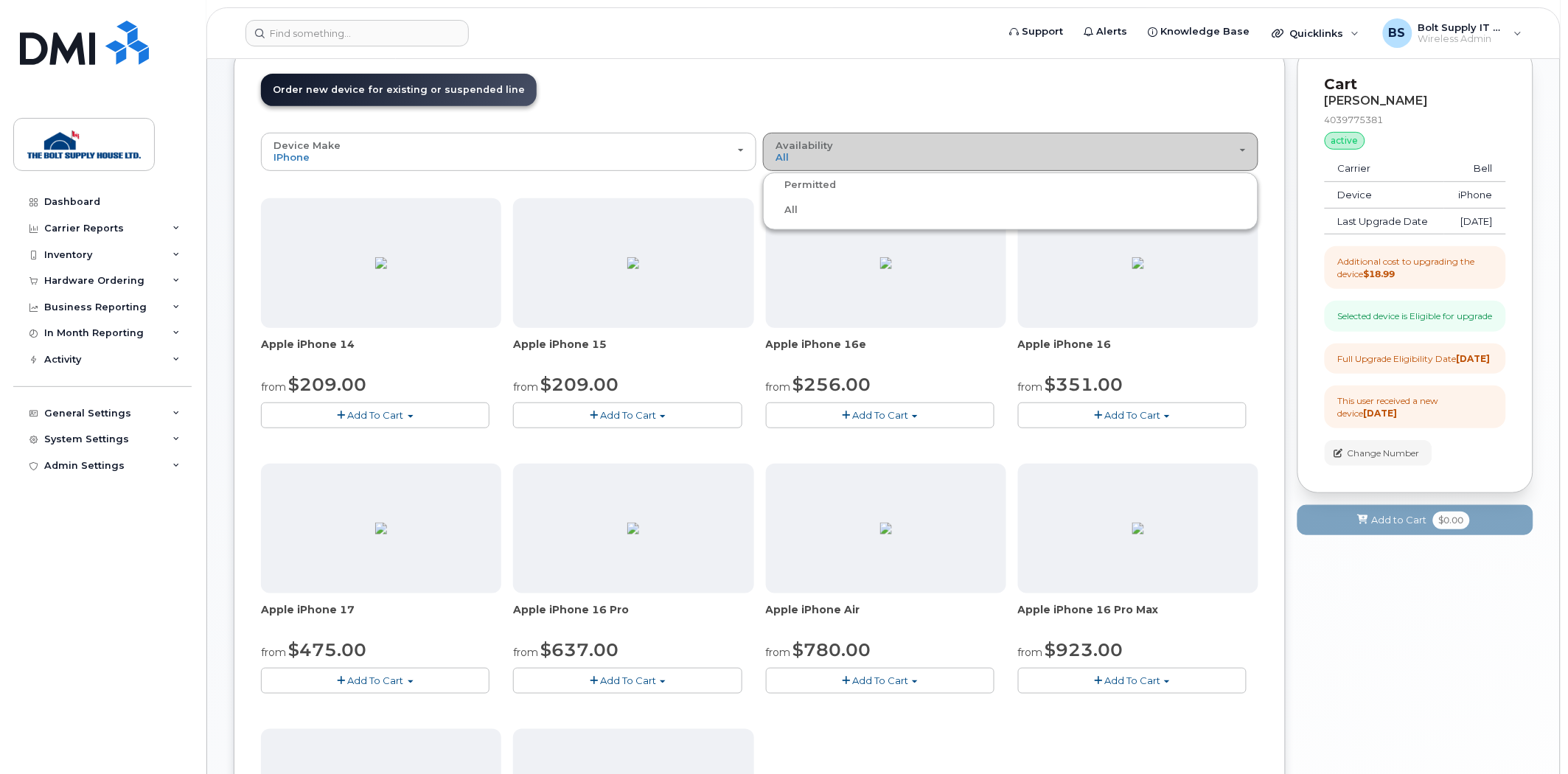
click at [999, 167] on button "Availability Permitted All" at bounding box center [1010, 151] width 495 height 38
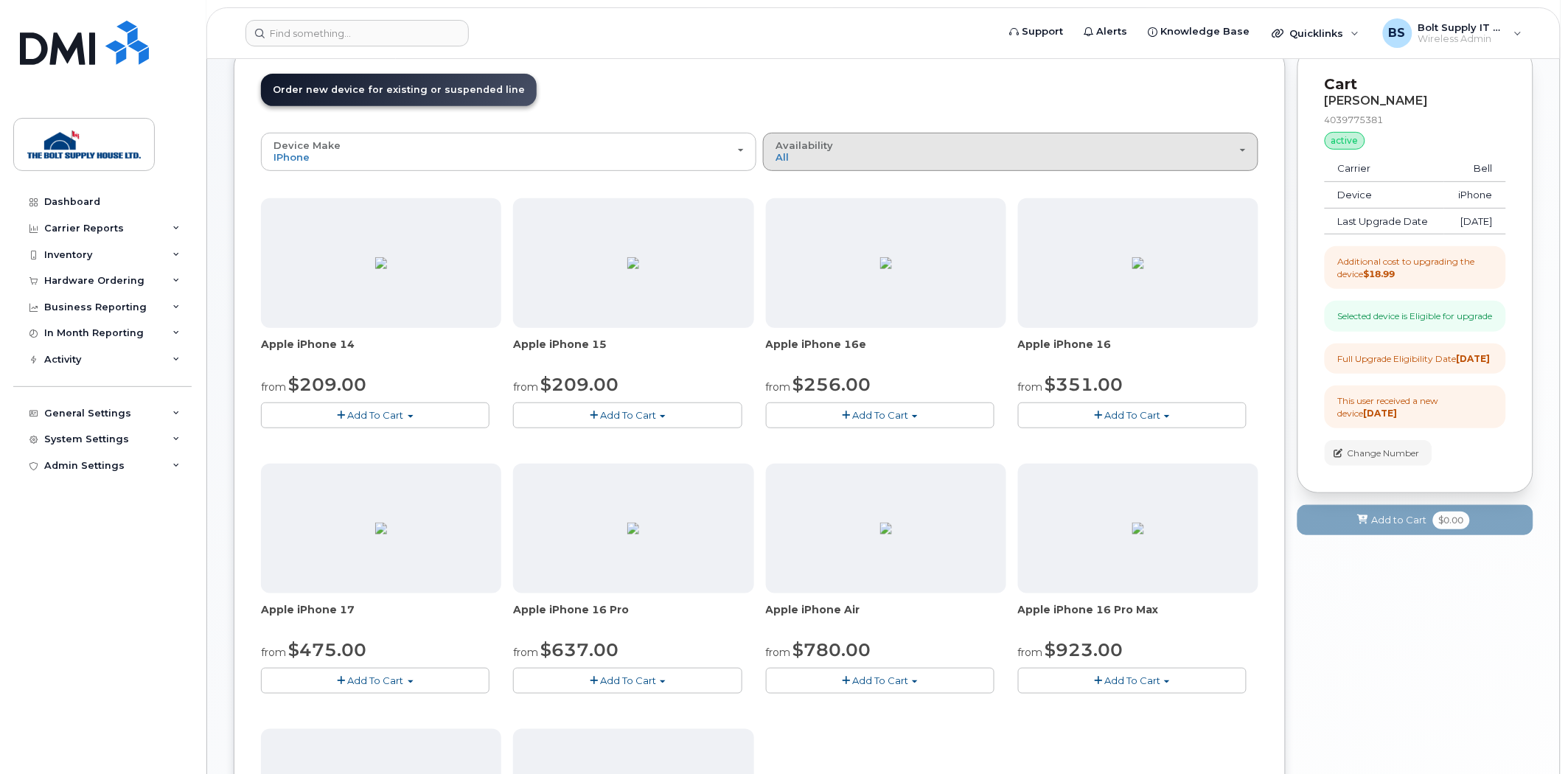
click at [997, 153] on div "Availability Permitted All" at bounding box center [1010, 151] width 470 height 23
click at [988, 197] on ul "Permitted All" at bounding box center [1010, 201] width 495 height 57
click at [844, 159] on div "Availability Permitted All" at bounding box center [1010, 151] width 470 height 23
click at [806, 178] on label "Permitted" at bounding box center [801, 185] width 69 height 18
click at [0, 0] on input "Permitted" at bounding box center [0, 0] width 0 height 0
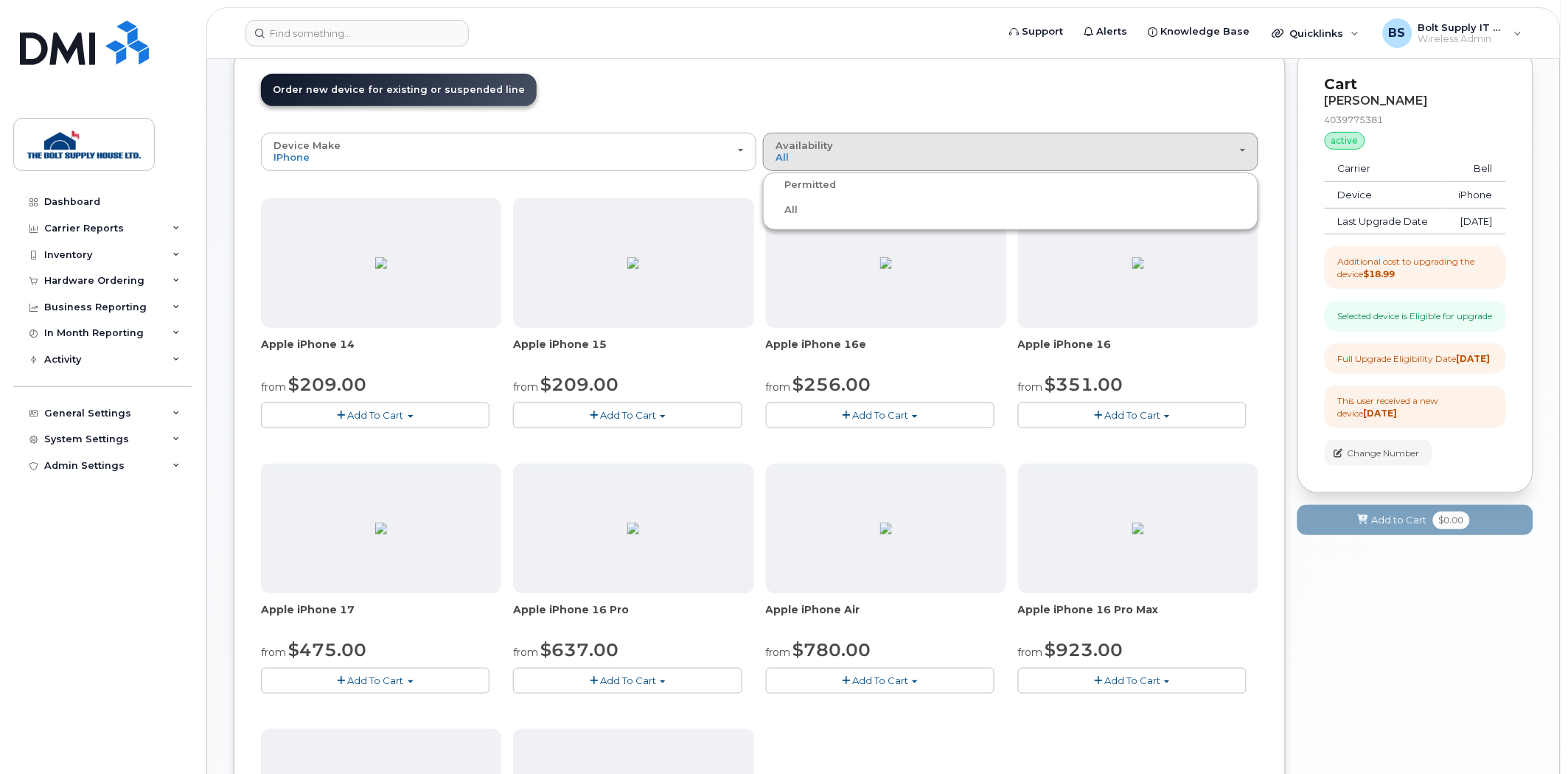
scroll to position [83, 0]
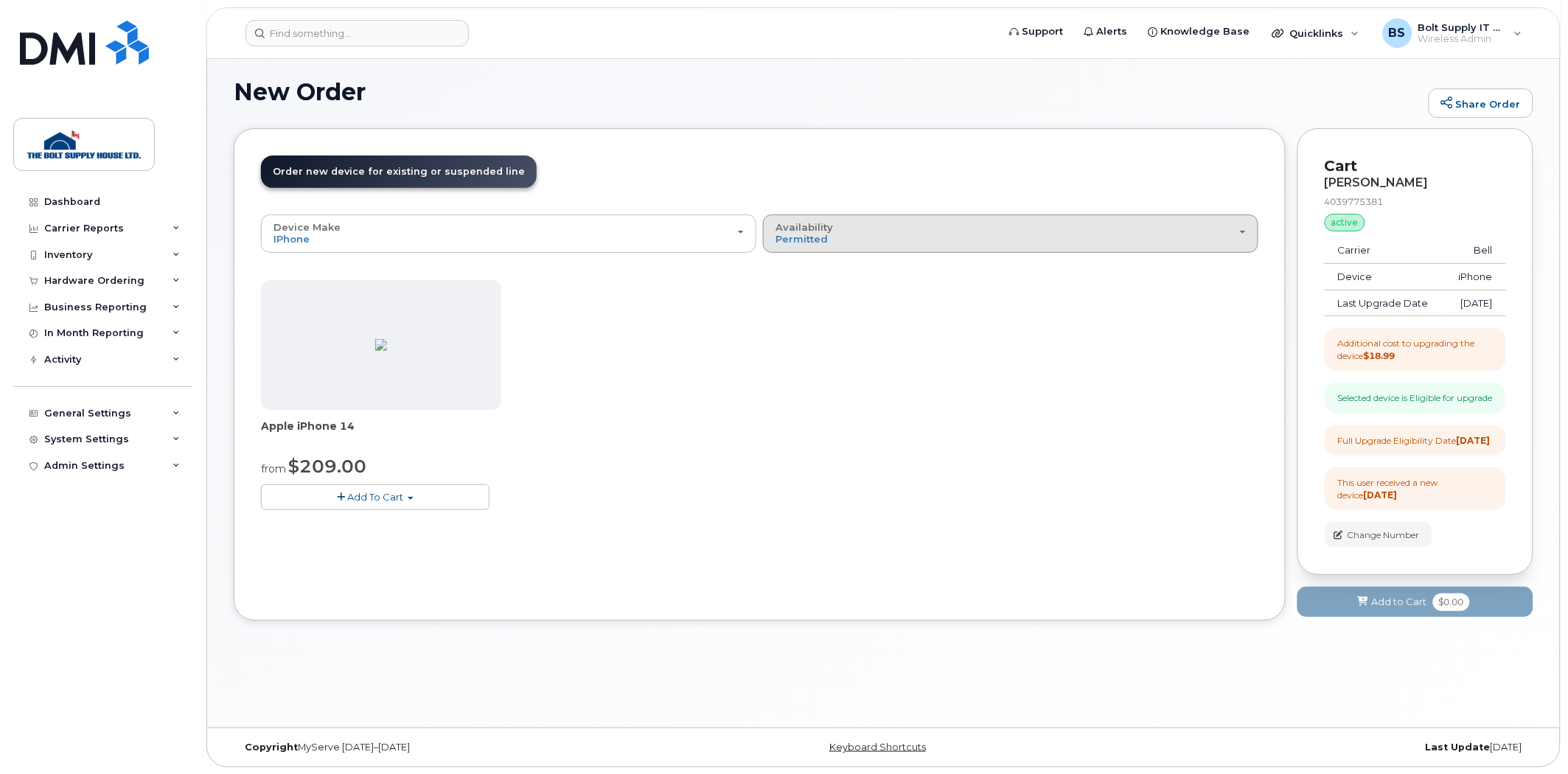
click at [824, 253] on button "Availability Permitted All" at bounding box center [1010, 233] width 495 height 38
click at [776, 297] on label "All" at bounding box center [782, 292] width 31 height 18
click at [0, 0] on input "All" at bounding box center [0, 0] width 0 height 0
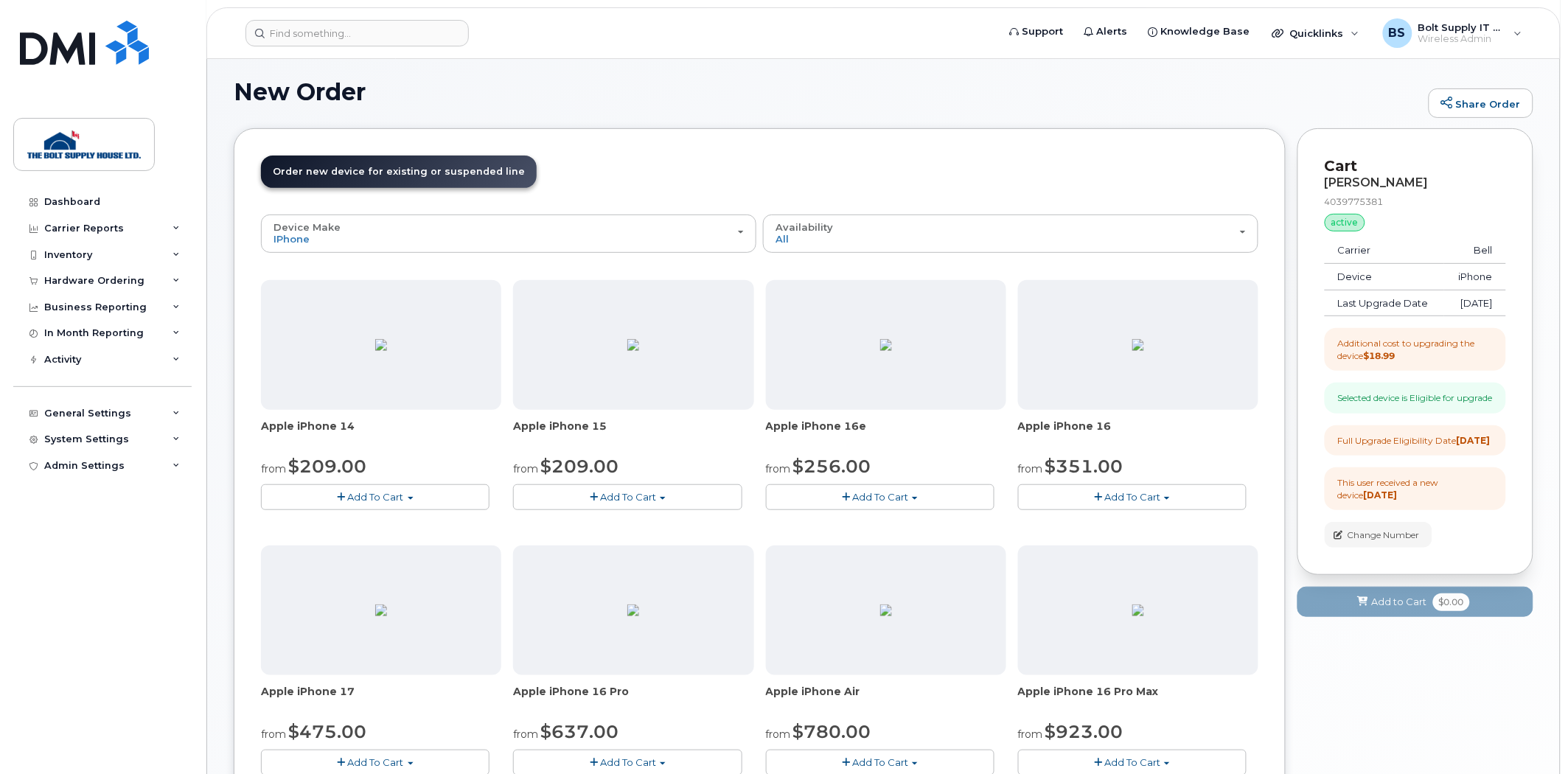
click at [544, 475] on span "$209.00" at bounding box center [579, 466] width 78 height 22
drag, startPoint x: 598, startPoint y: 483, endPoint x: 615, endPoint y: 495, distance: 20.8
click at [606, 488] on div "Apple iPhone 15 from $209.00 Add To Cart Model Black 128 GB is available $873.7…" at bounding box center [633, 395] width 241 height 230
click at [615, 495] on span "Add To Cart" at bounding box center [627, 497] width 56 height 12
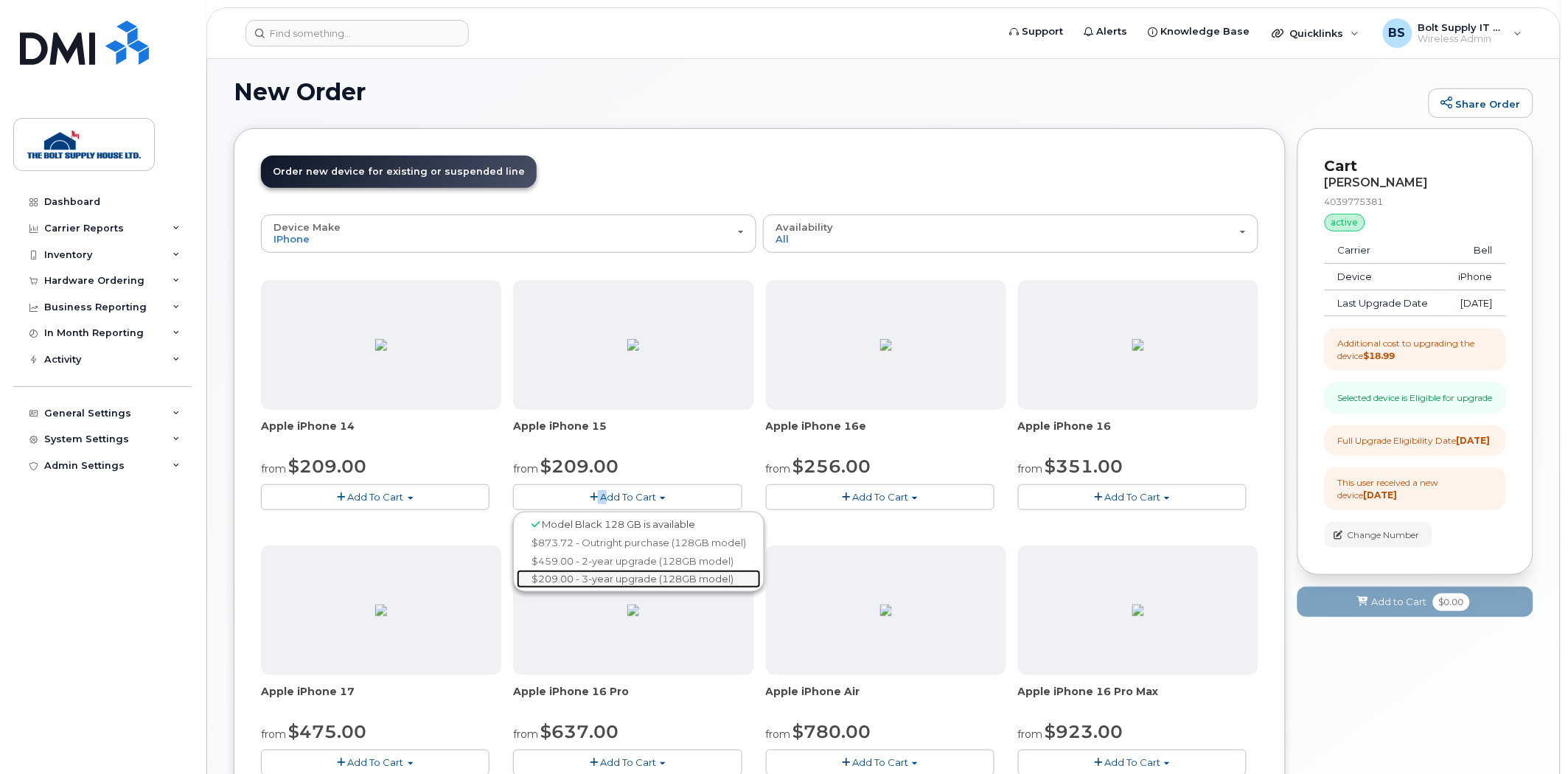
click at [634, 586] on link "$209.00 - 3-year upgrade (128GB model)" at bounding box center [639, 579] width 244 height 19
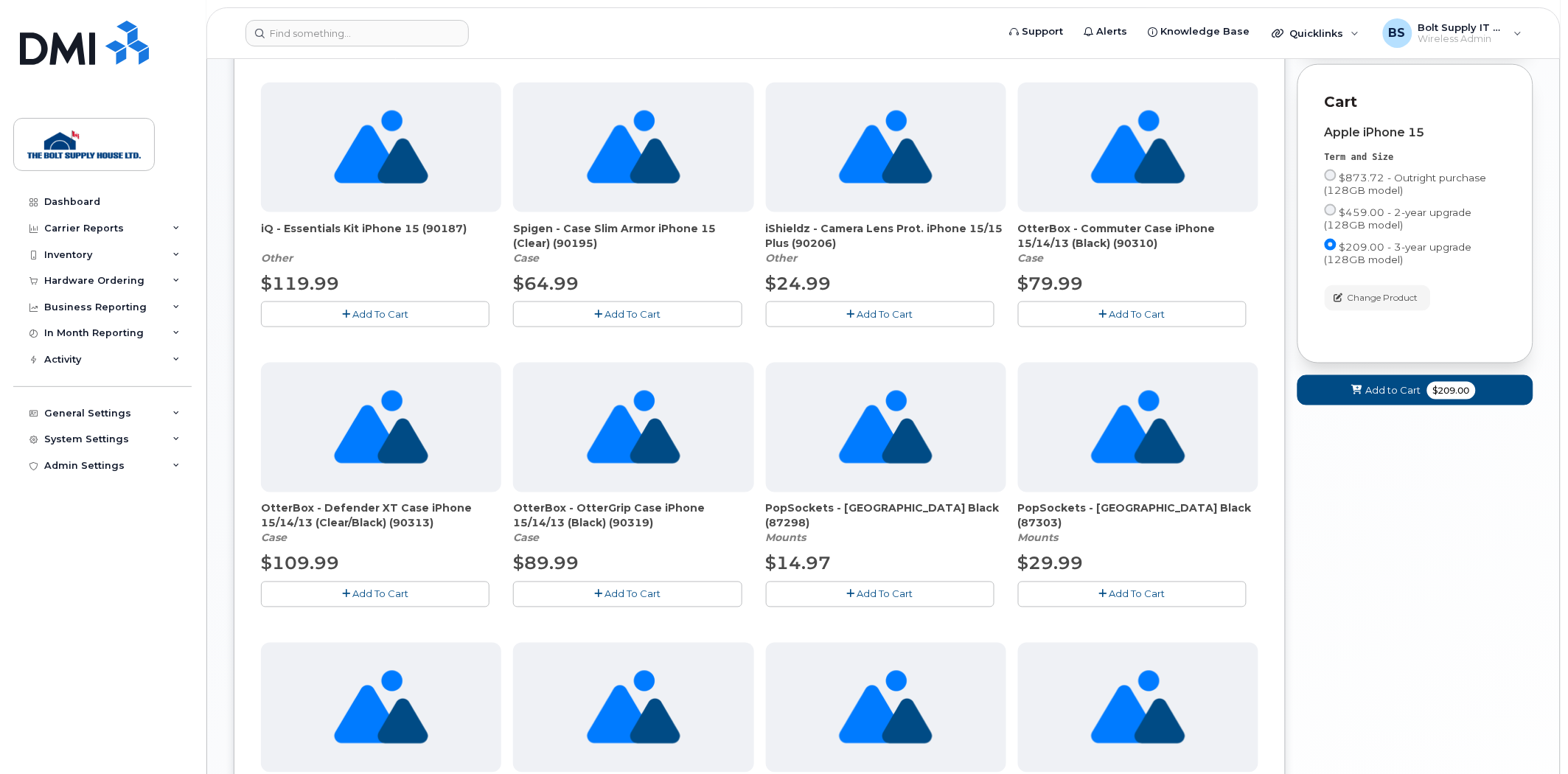
scroll to position [574, 0]
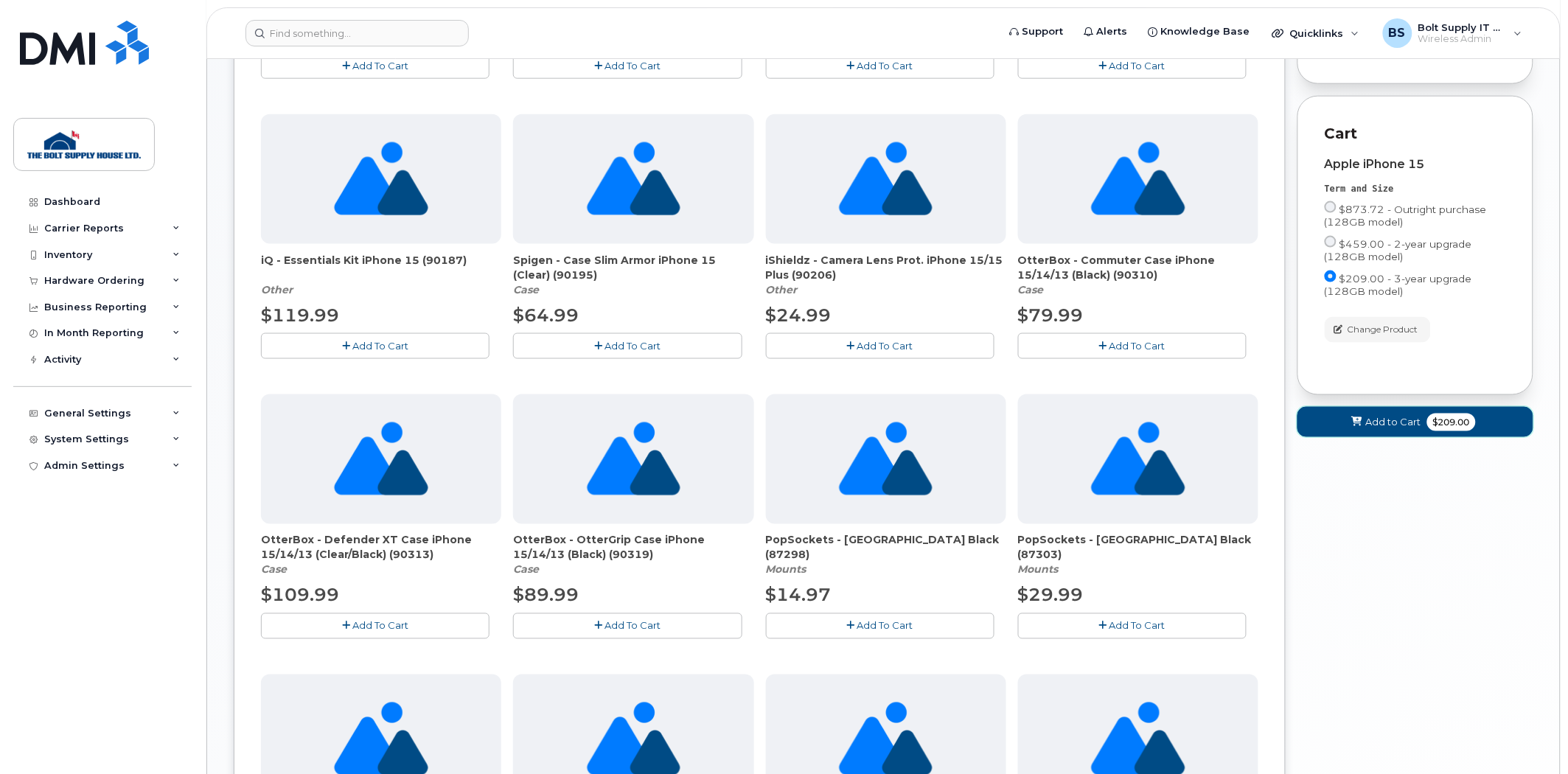
click at [1381, 429] on span "Add to Cart" at bounding box center [1394, 422] width 55 height 14
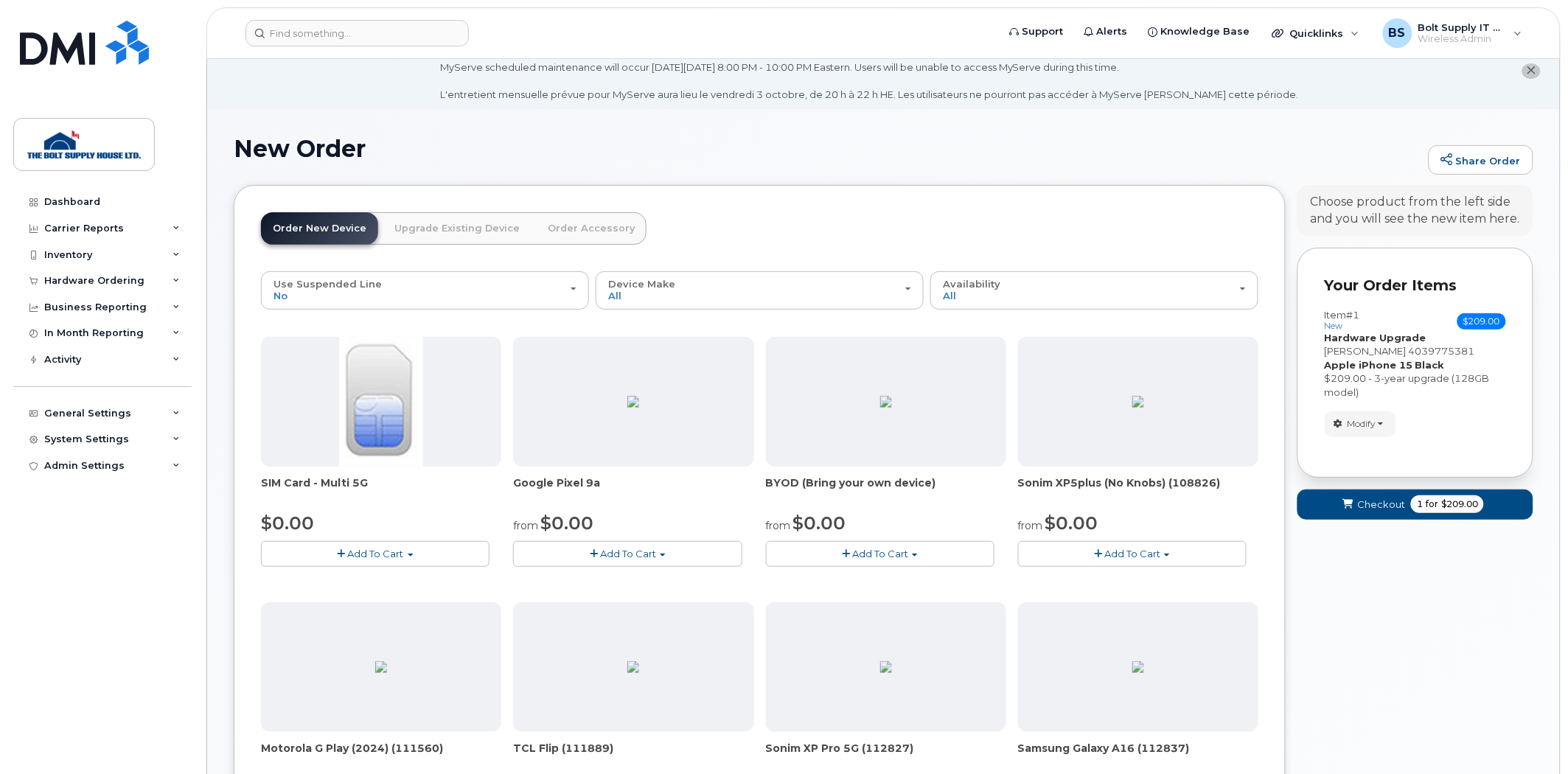
scroll to position [0, 0]
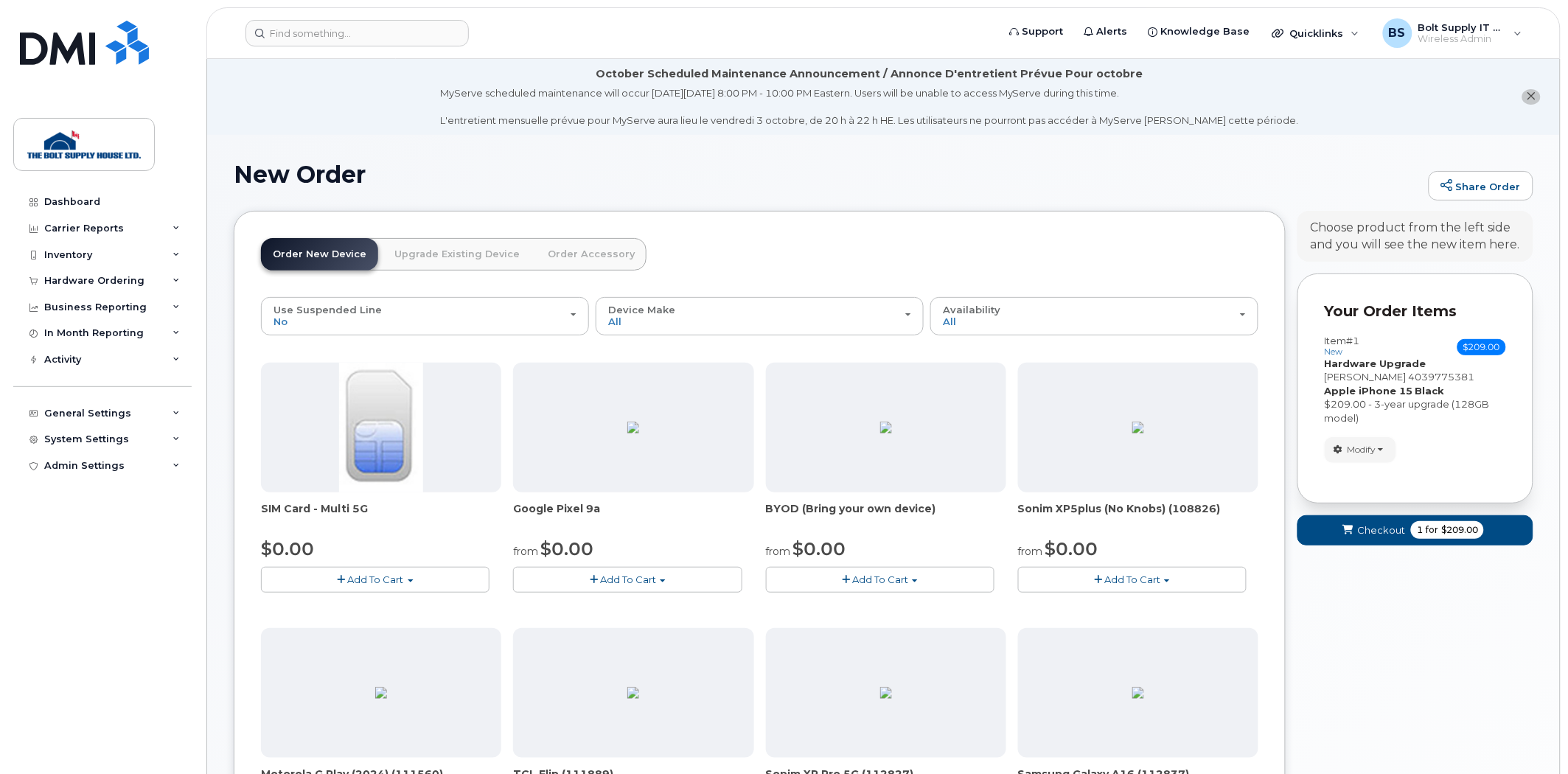
click at [1362, 448] on span "Modify" at bounding box center [1362, 450] width 29 height 13
click at [1394, 432] on div "Item #1 new $209.00 Accessories Only SIM Only Activation New Activation Hardwar…" at bounding box center [1415, 399] width 181 height 127
click at [1383, 526] on span "Checkout" at bounding box center [1381, 530] width 48 height 14
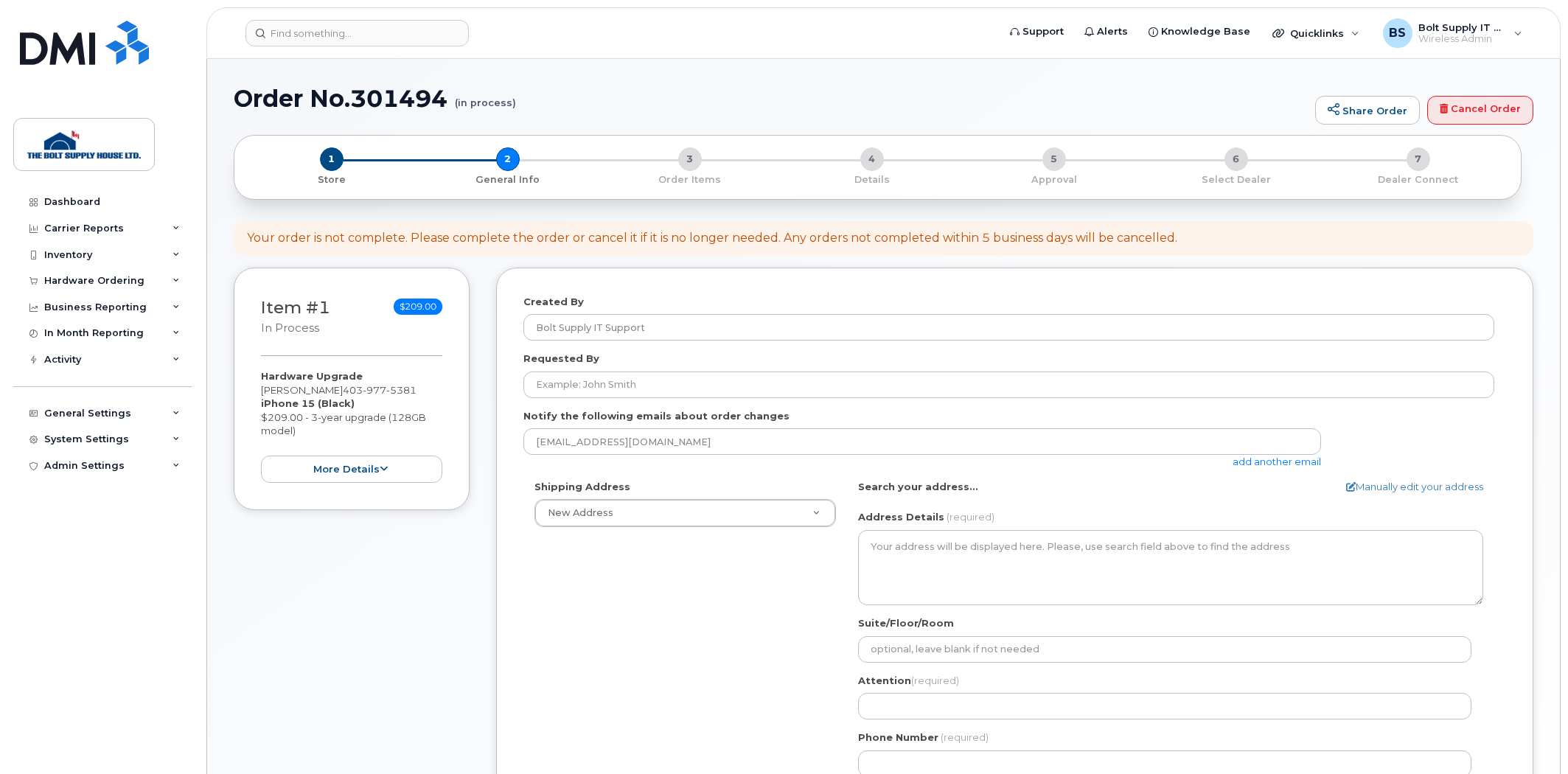
select select
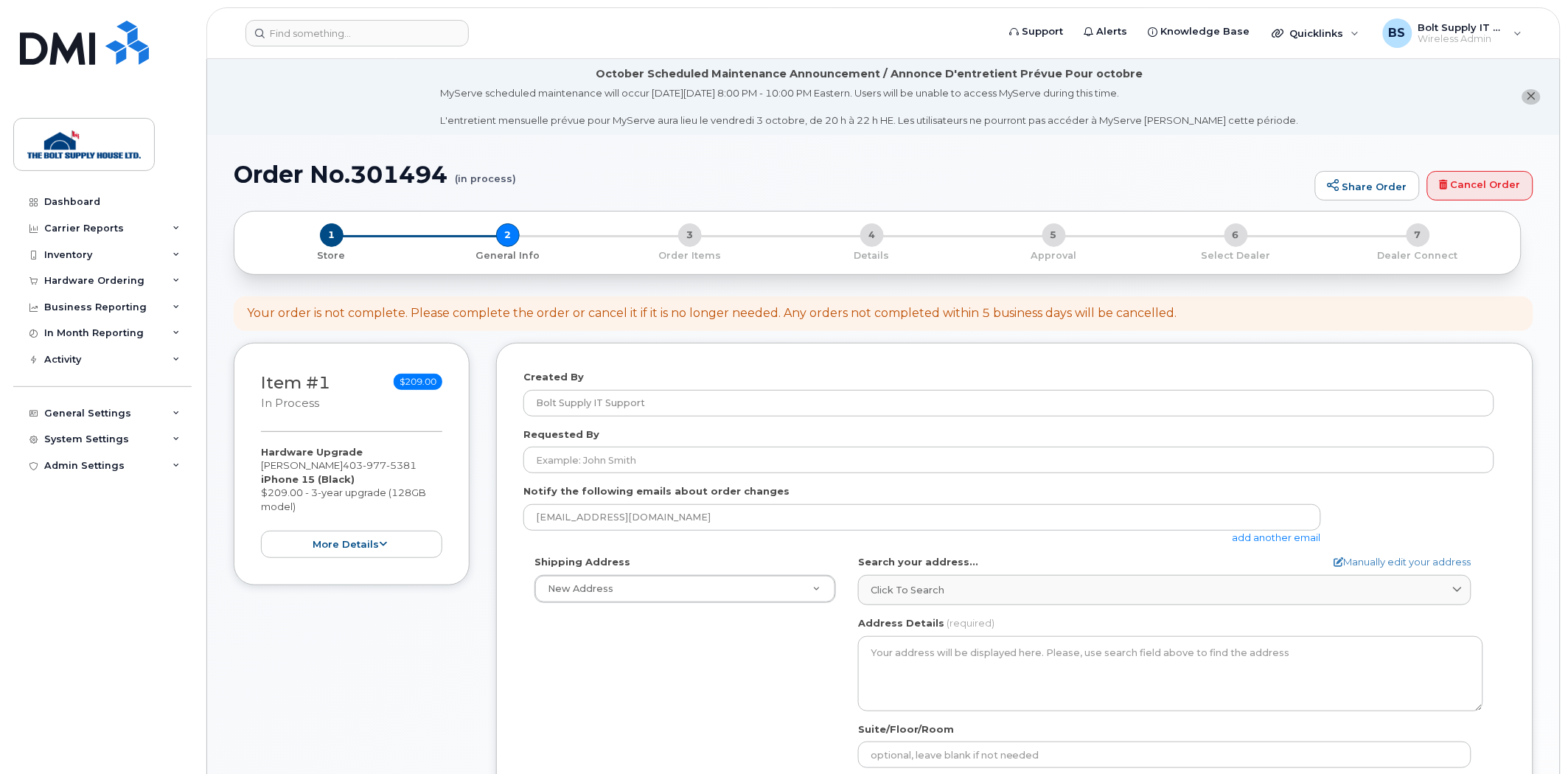
click at [308, 528] on div "Hardware Upgrade [PERSON_NAME] [PHONE_NUMBER] iPhone 15 (Black) $209.00 - 3-yea…" at bounding box center [351, 502] width 181 height 113
click at [305, 533] on button "more details" at bounding box center [351, 544] width 181 height 28
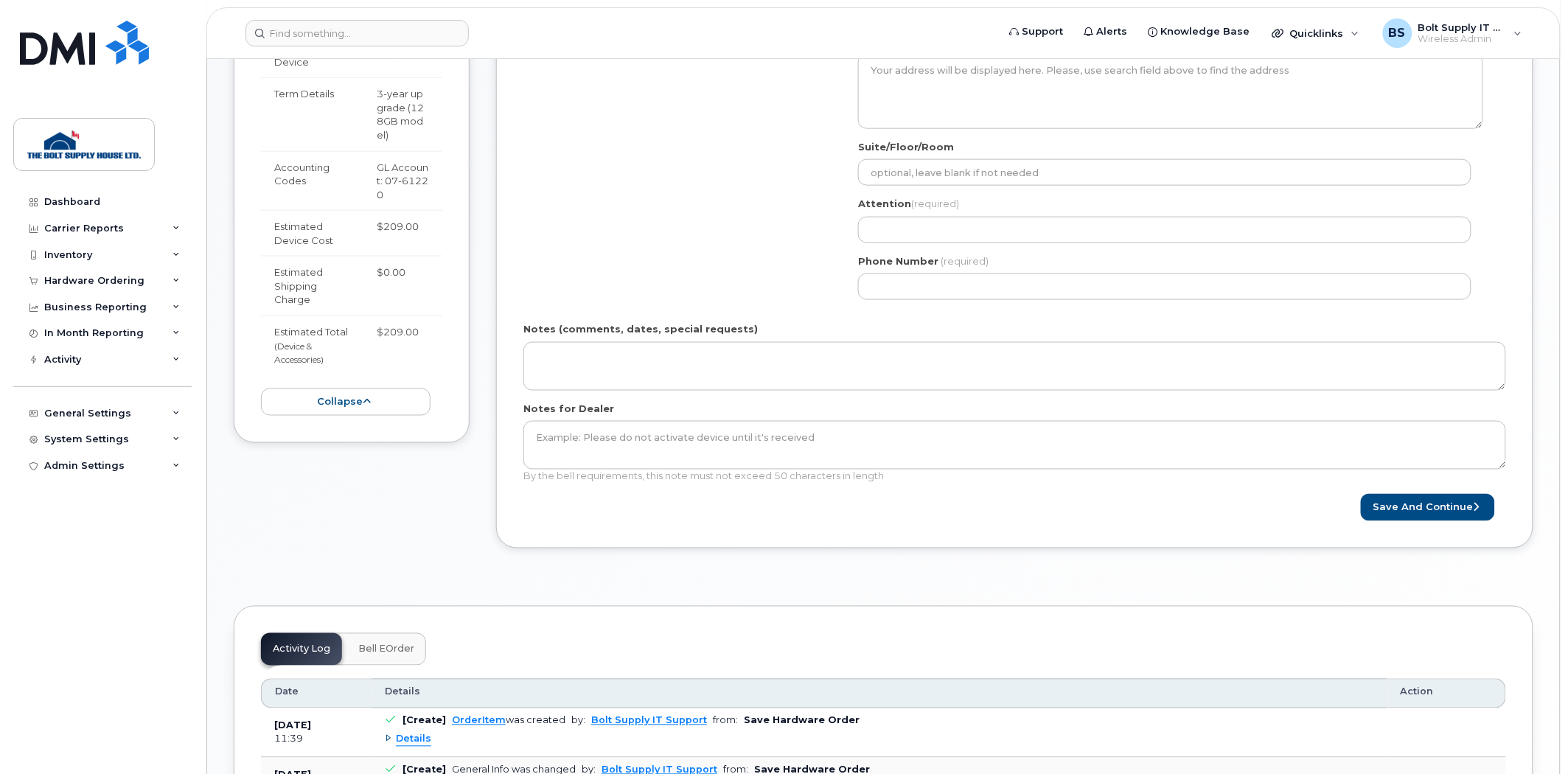
scroll to position [737, 0]
